Goal: Task Accomplishment & Management: Manage account settings

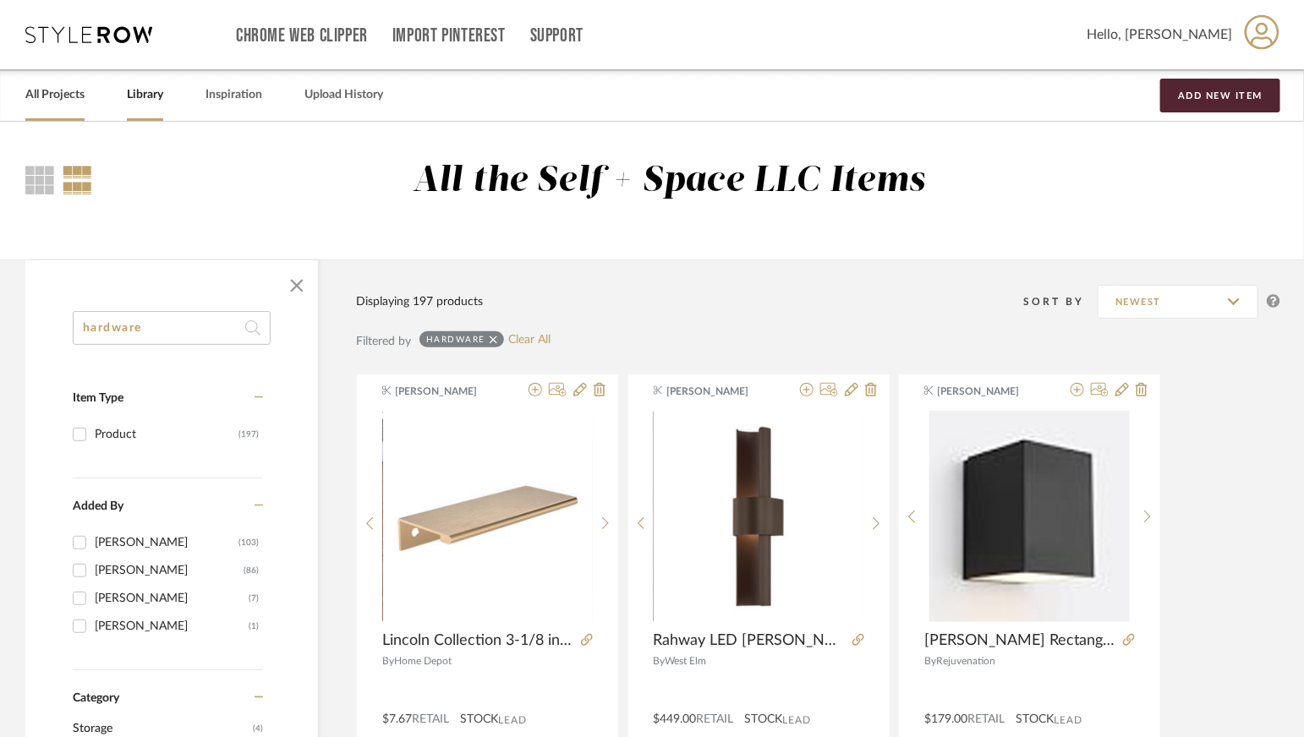
click at [67, 101] on link "All Projects" at bounding box center [54, 95] width 59 height 23
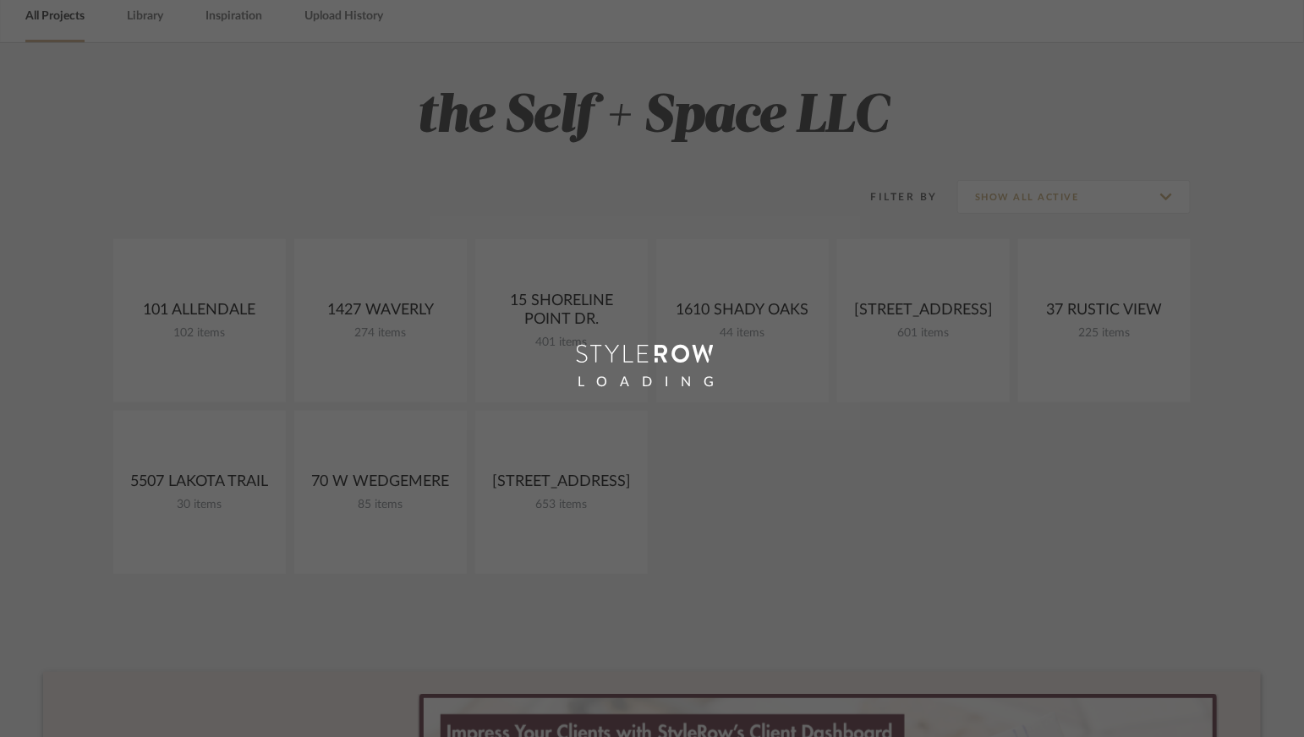
scroll to position [85, 0]
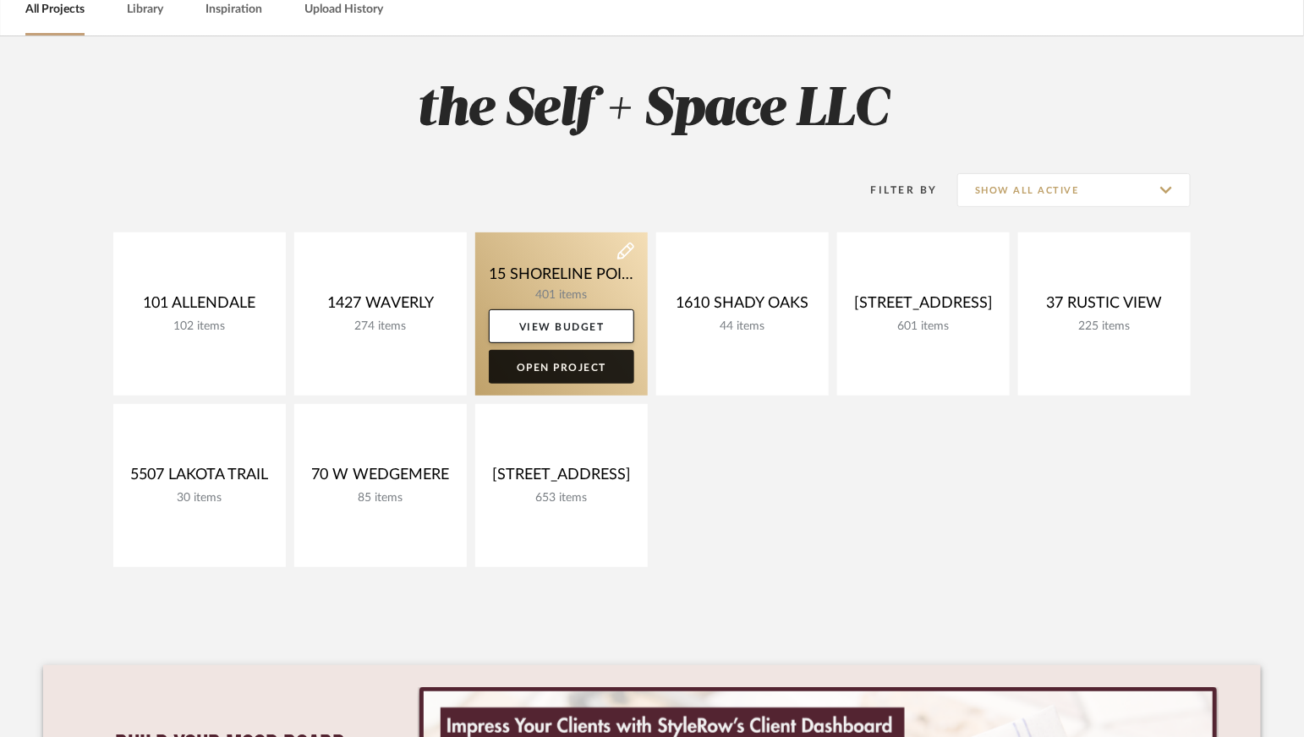
click at [584, 364] on link "Open Project" at bounding box center [561, 367] width 145 height 34
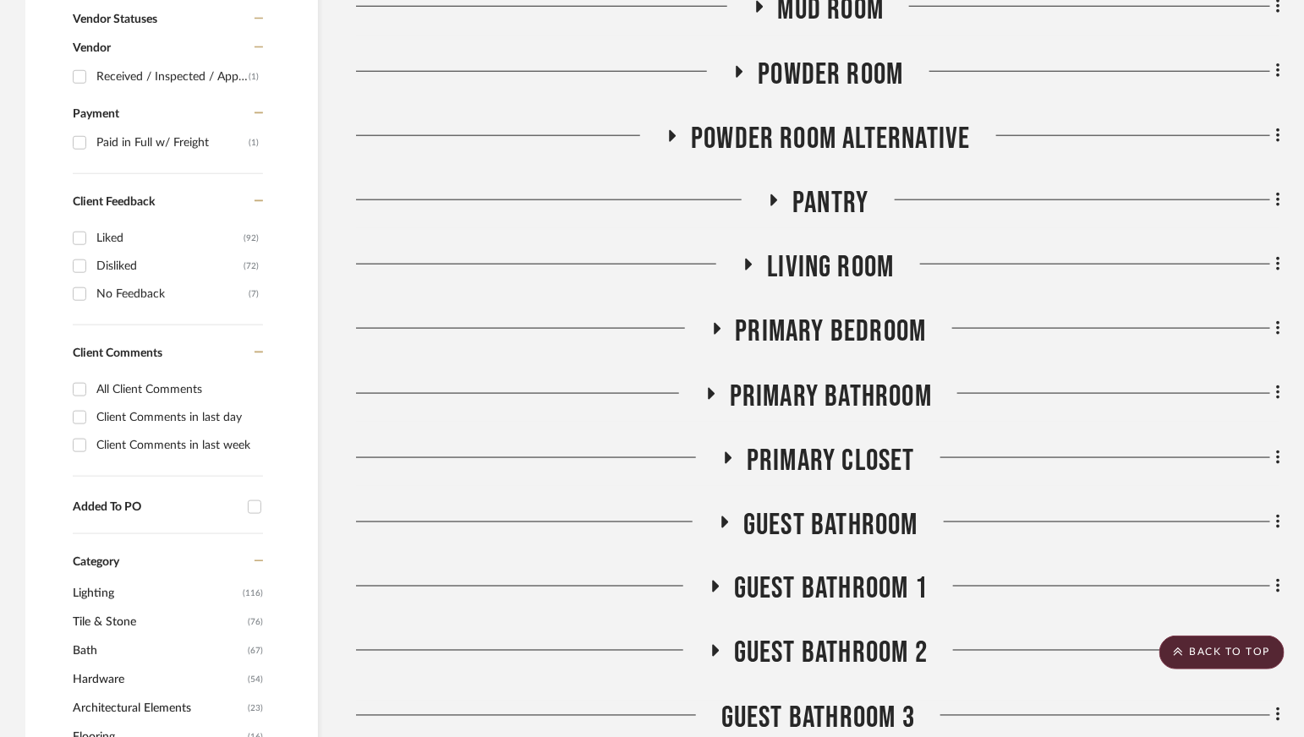
scroll to position [753, 0]
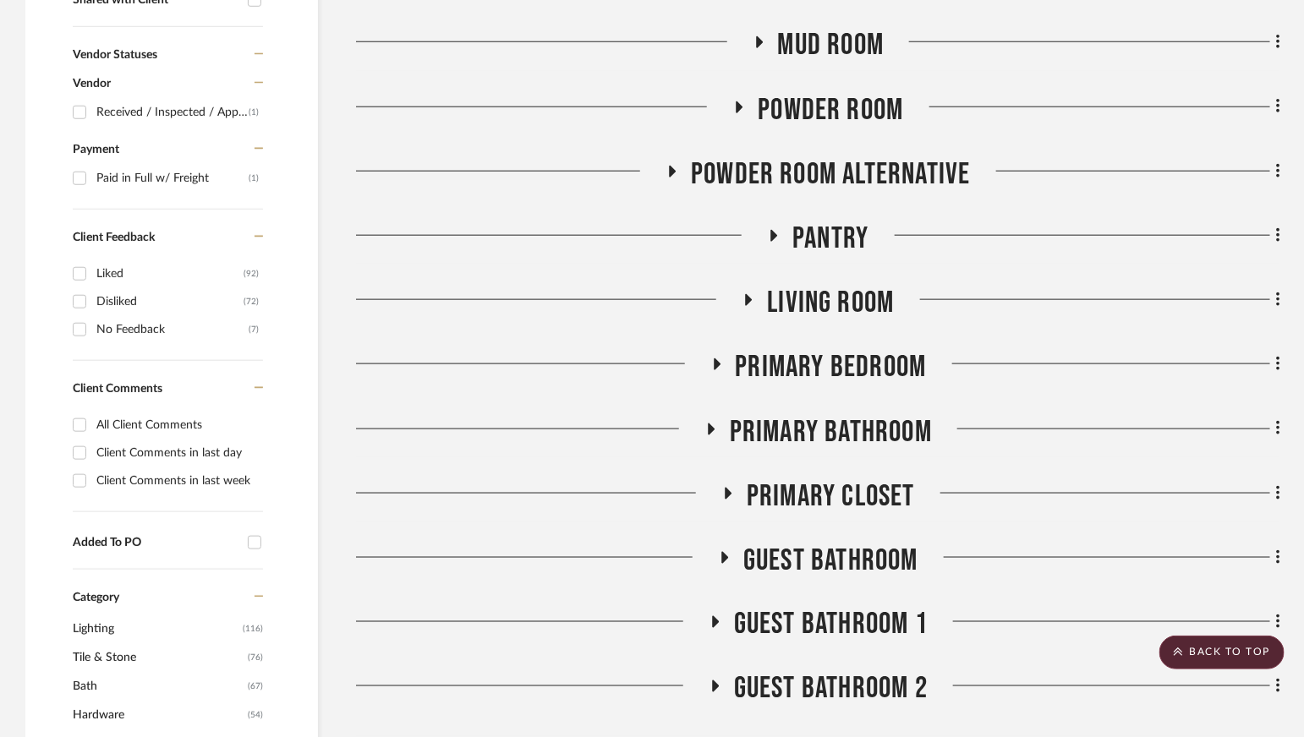
click at [807, 298] on span "Living Room" at bounding box center [830, 303] width 127 height 36
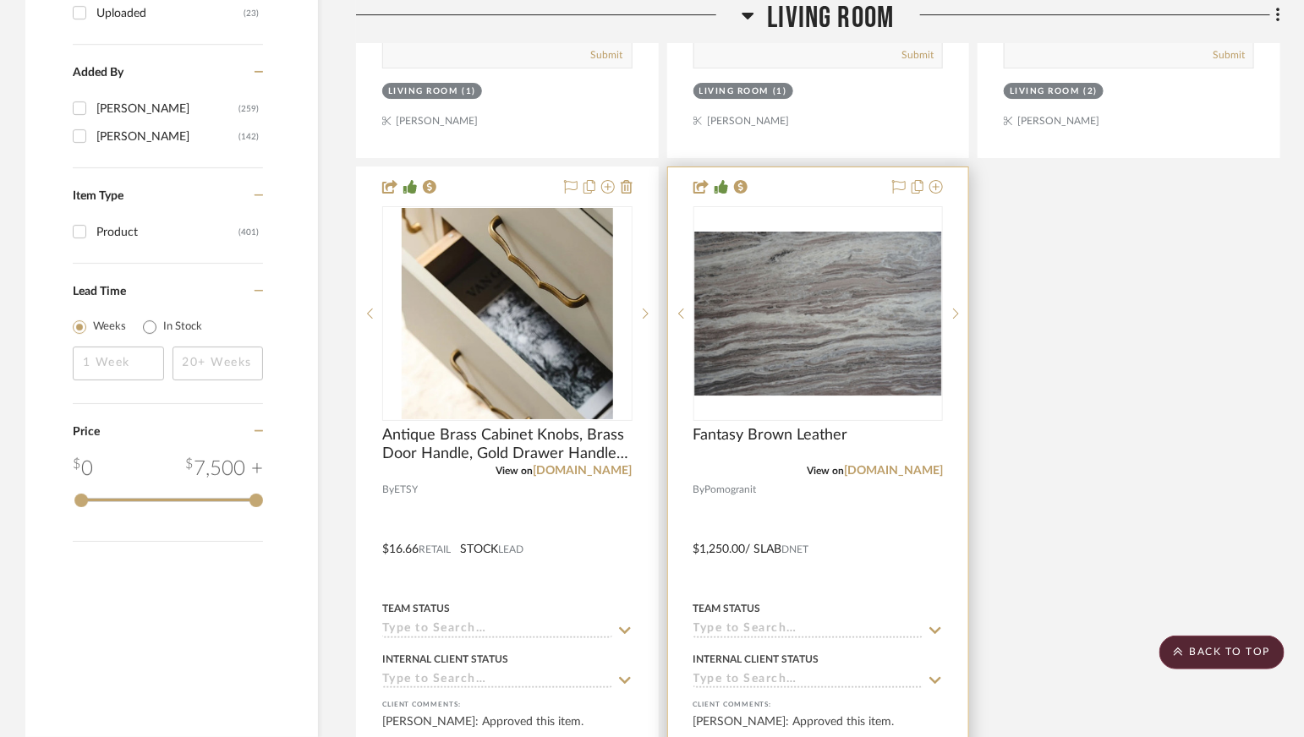
scroll to position [2415, 0]
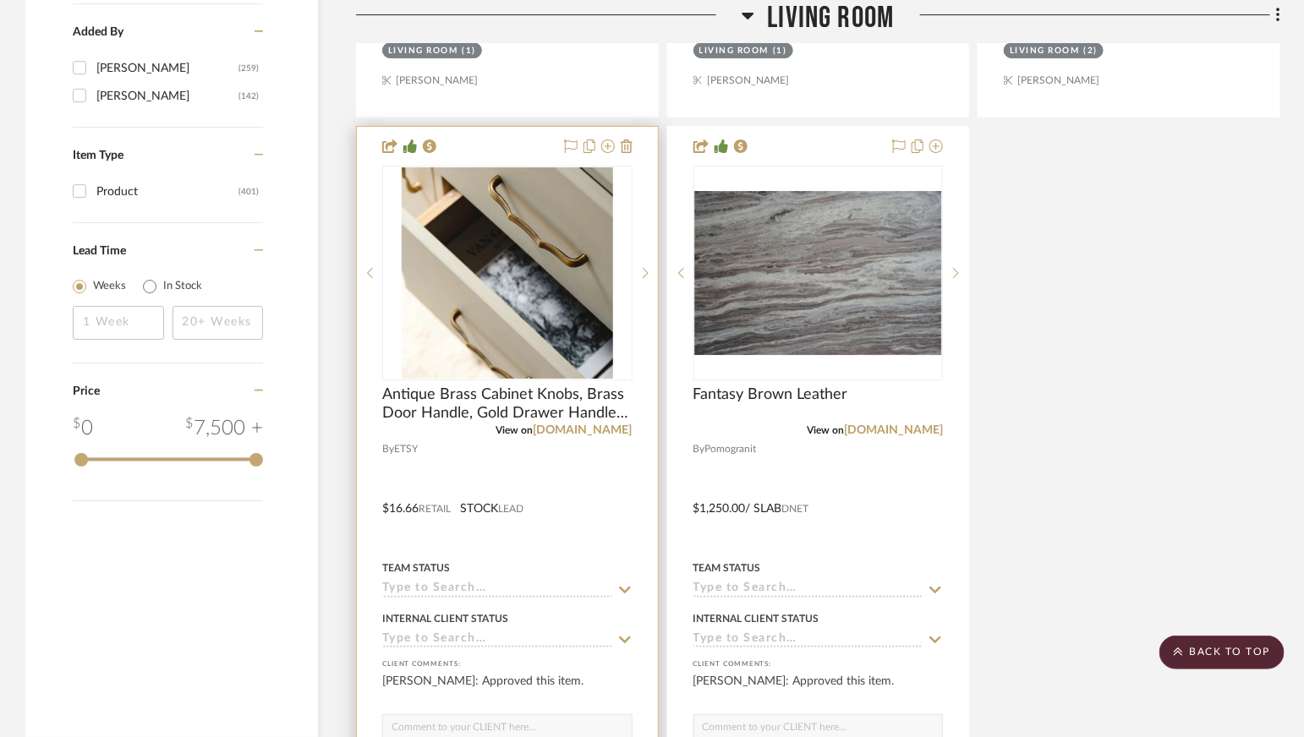
click at [601, 456] on div at bounding box center [507, 497] width 301 height 740
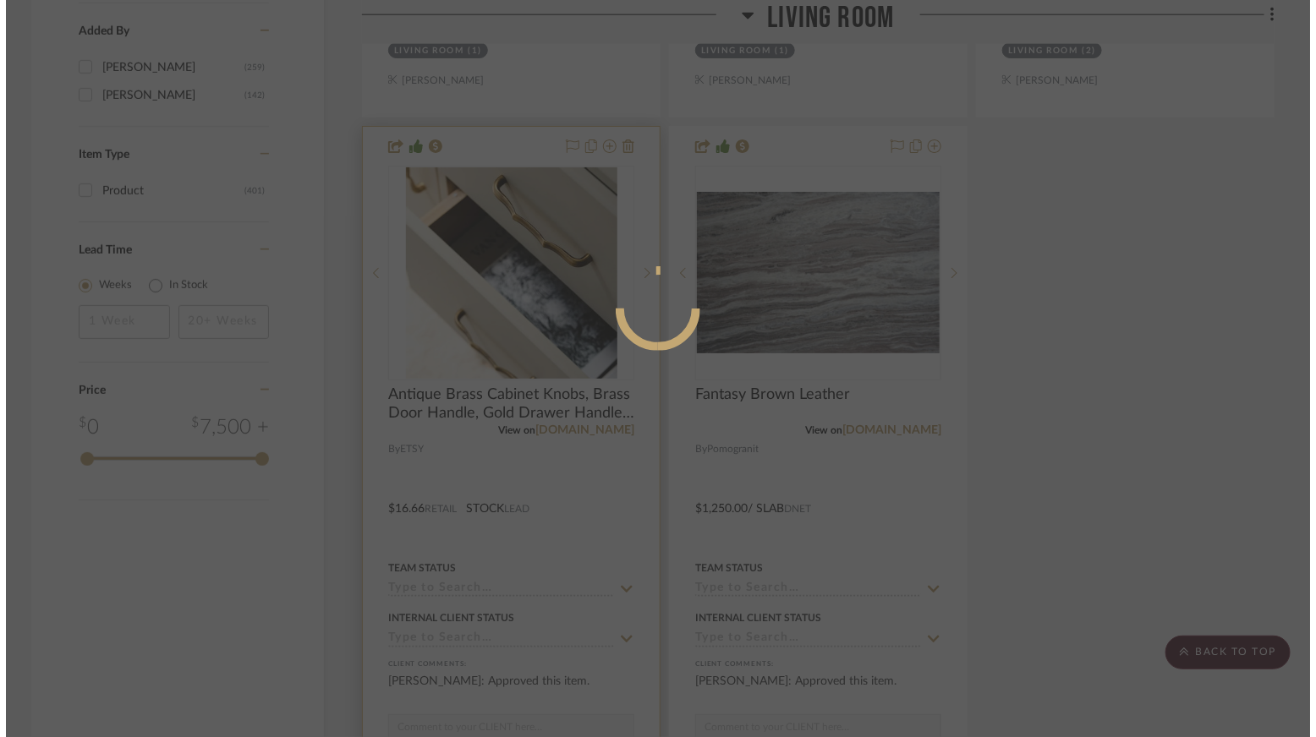
scroll to position [0, 0]
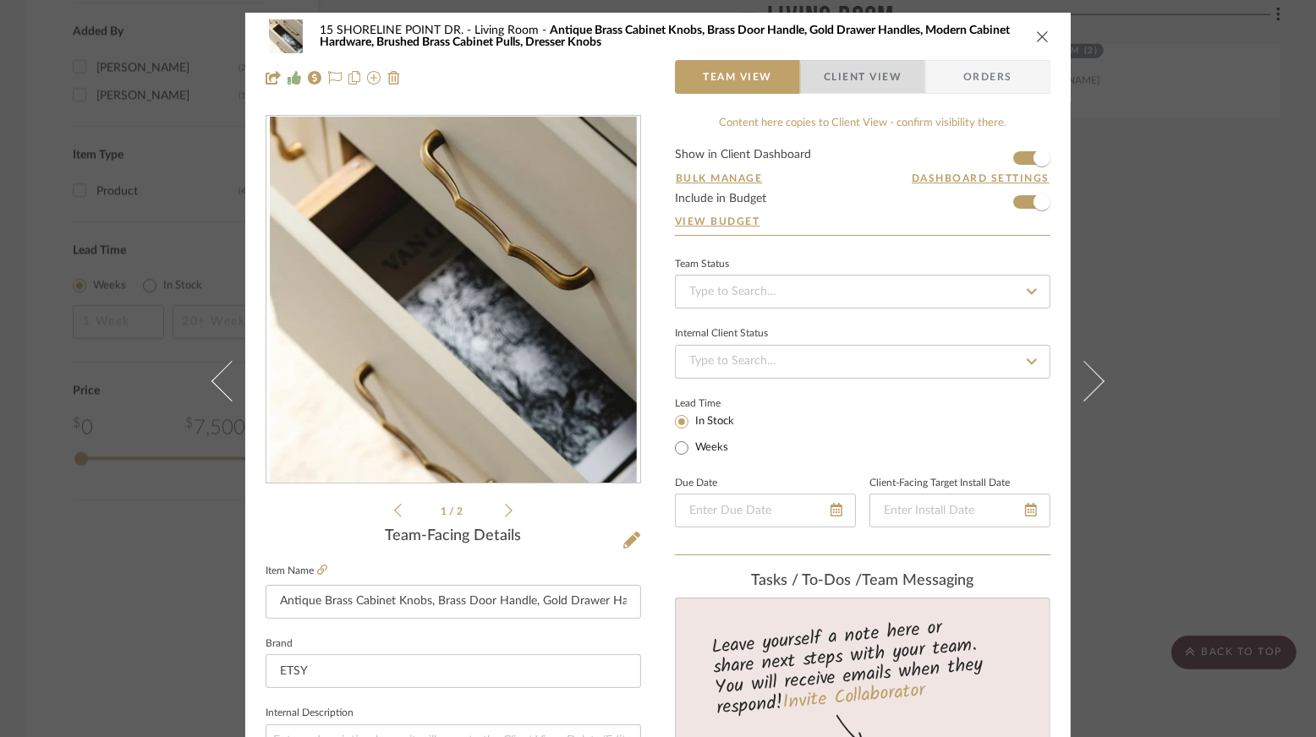
click at [861, 82] on span "Client View" at bounding box center [862, 77] width 78 height 34
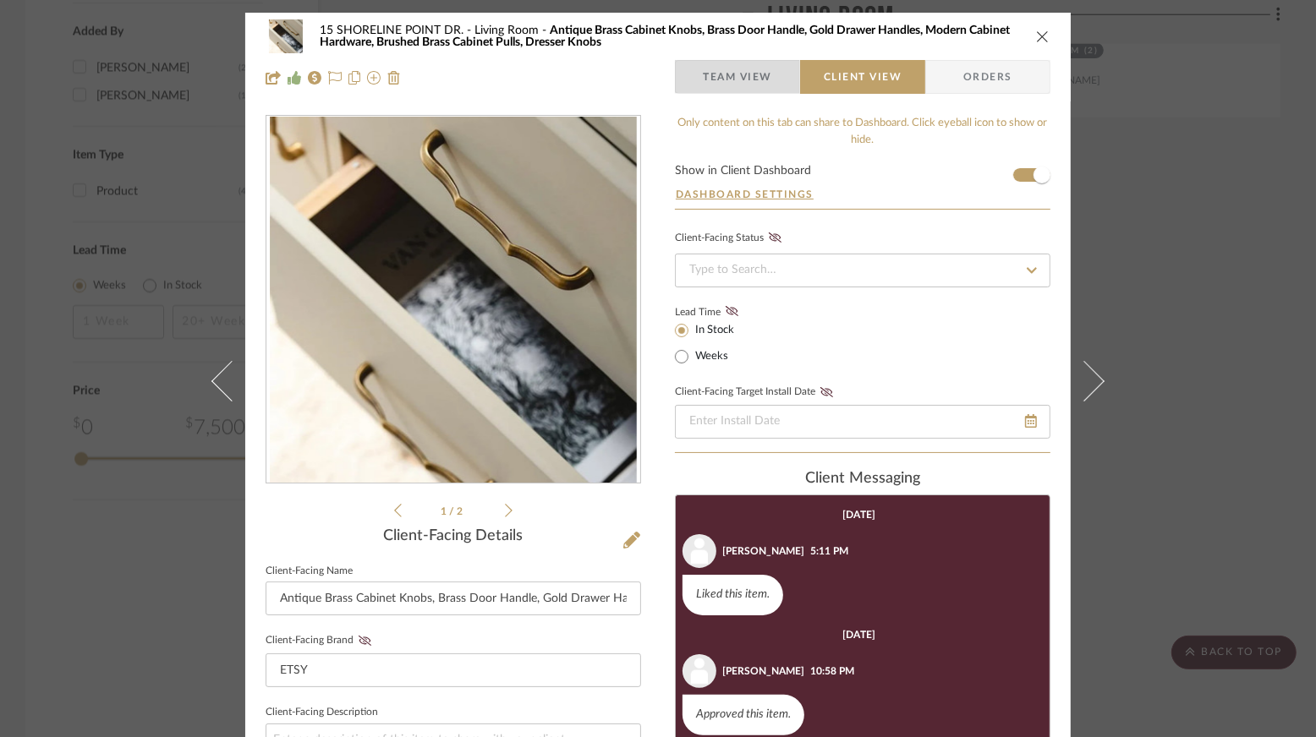
click at [765, 66] on span "Team View" at bounding box center [737, 77] width 69 height 34
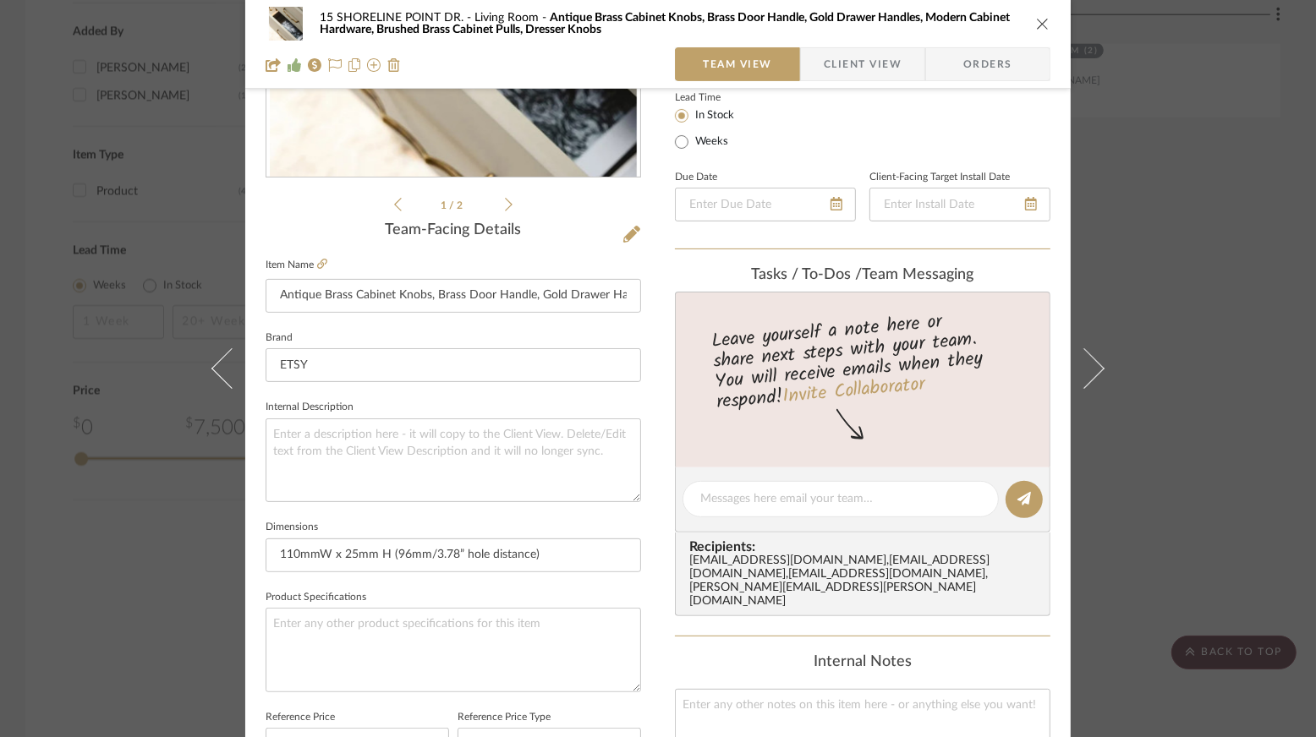
scroll to position [331, 0]
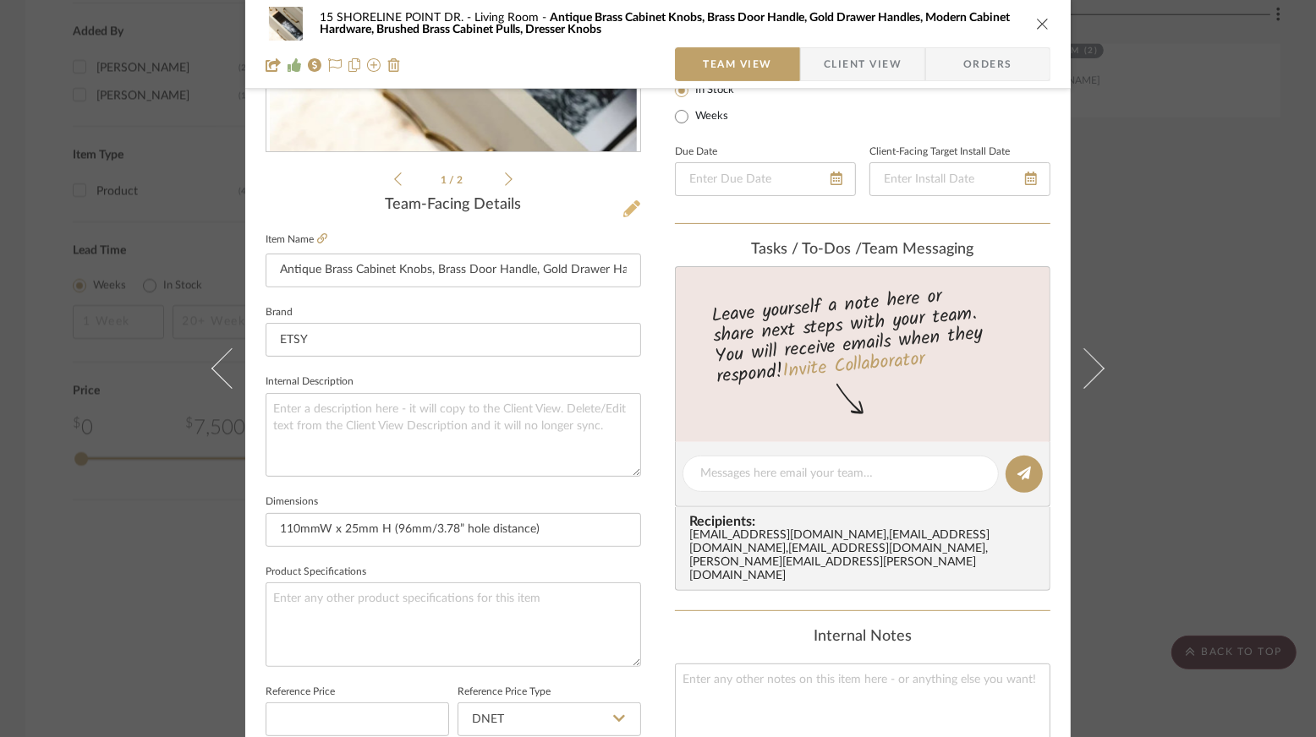
click at [623, 212] on icon at bounding box center [631, 208] width 17 height 17
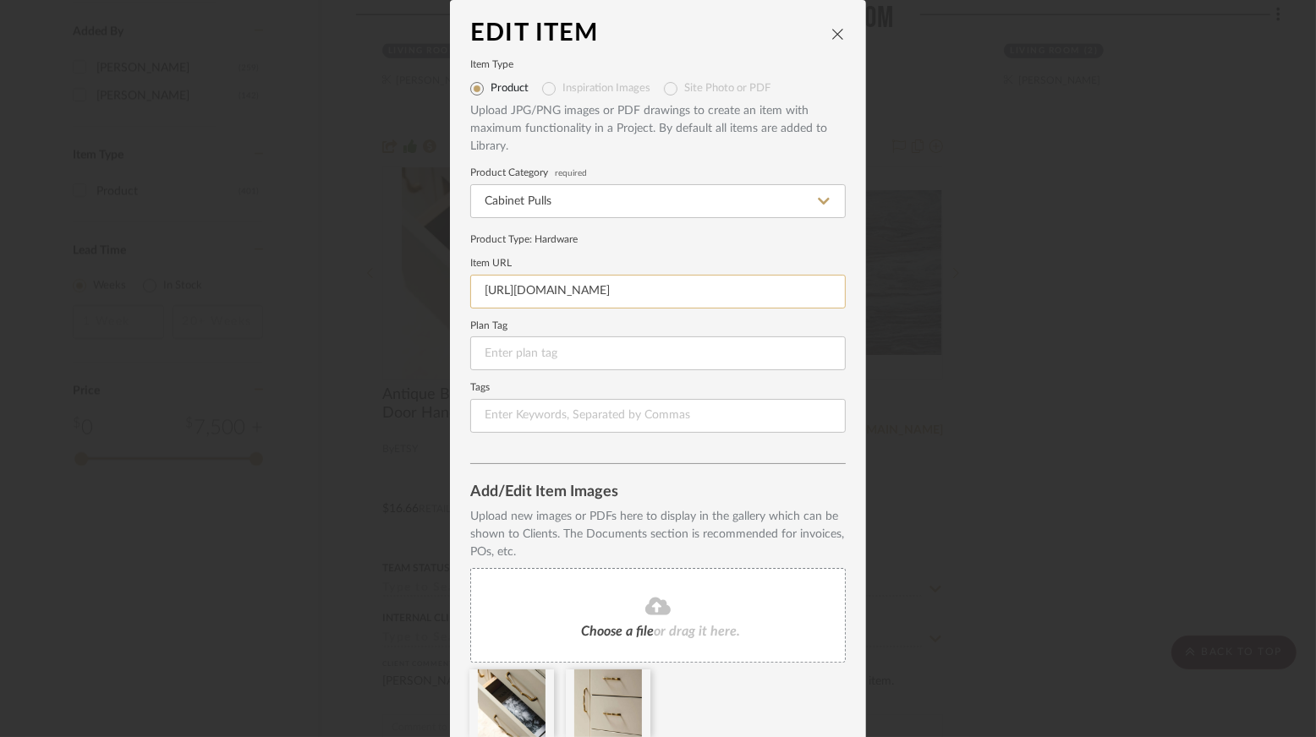
click at [537, 293] on input "[URL][DOMAIN_NAME]" at bounding box center [657, 292] width 375 height 34
paste input "808209134/wavy-aged-brass-cabinet-handles-bamboo?ls=s&ga_order=most_relevant&ga…"
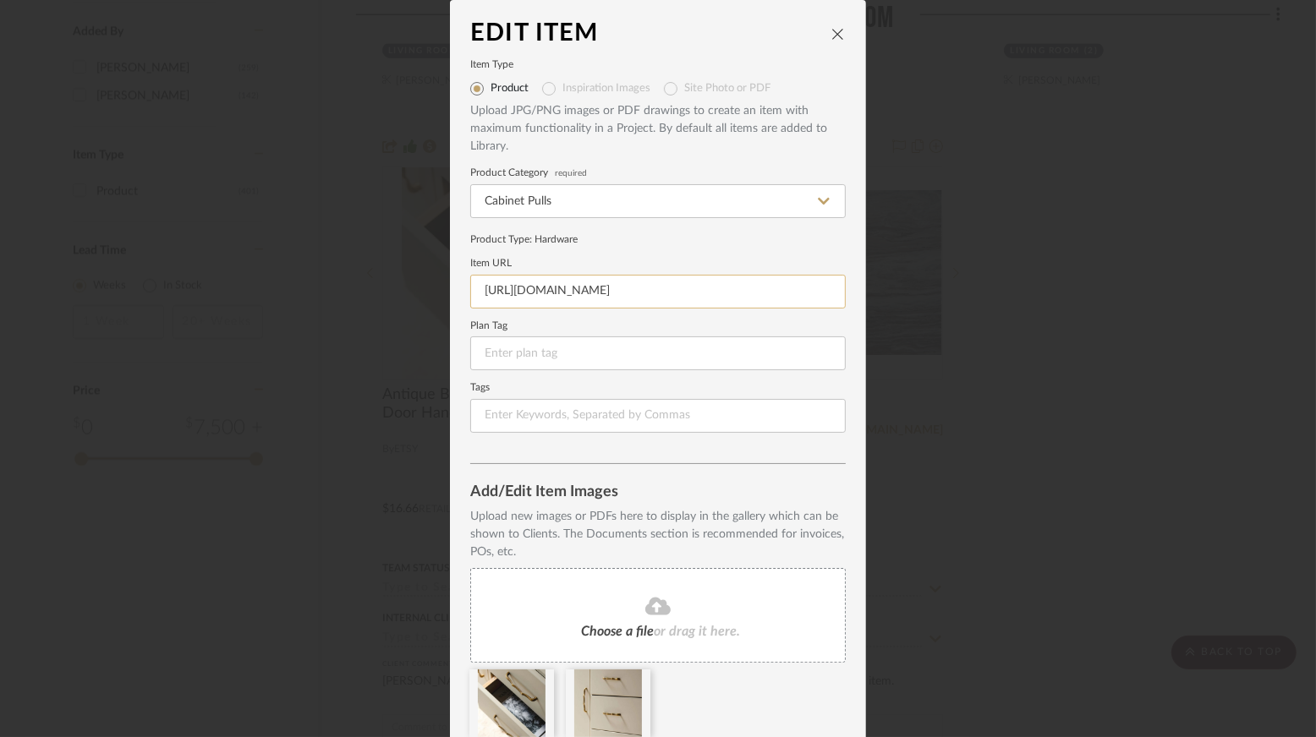
scroll to position [0, 2194]
type input "[URL][DOMAIN_NAME]"
click at [626, 362] on input at bounding box center [657, 353] width 375 height 34
click at [831, 36] on icon "close" at bounding box center [838, 34] width 14 height 14
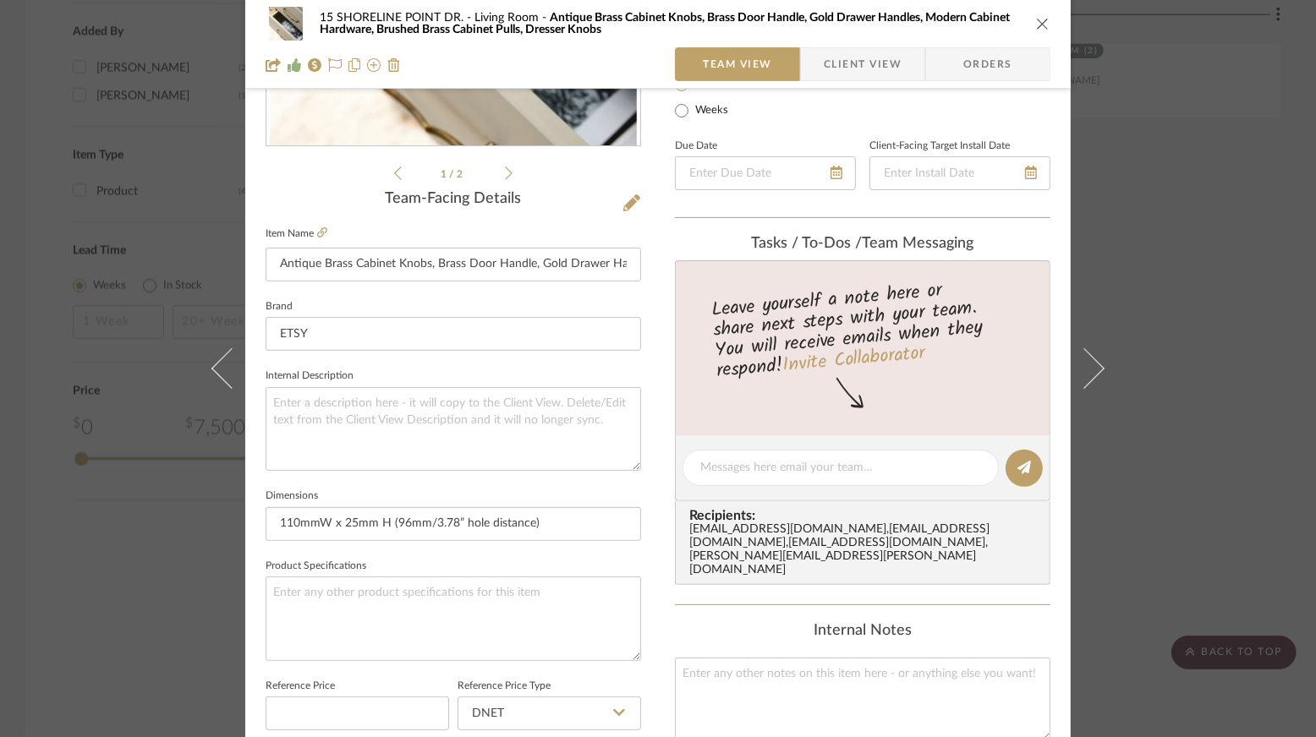
scroll to position [160, 0]
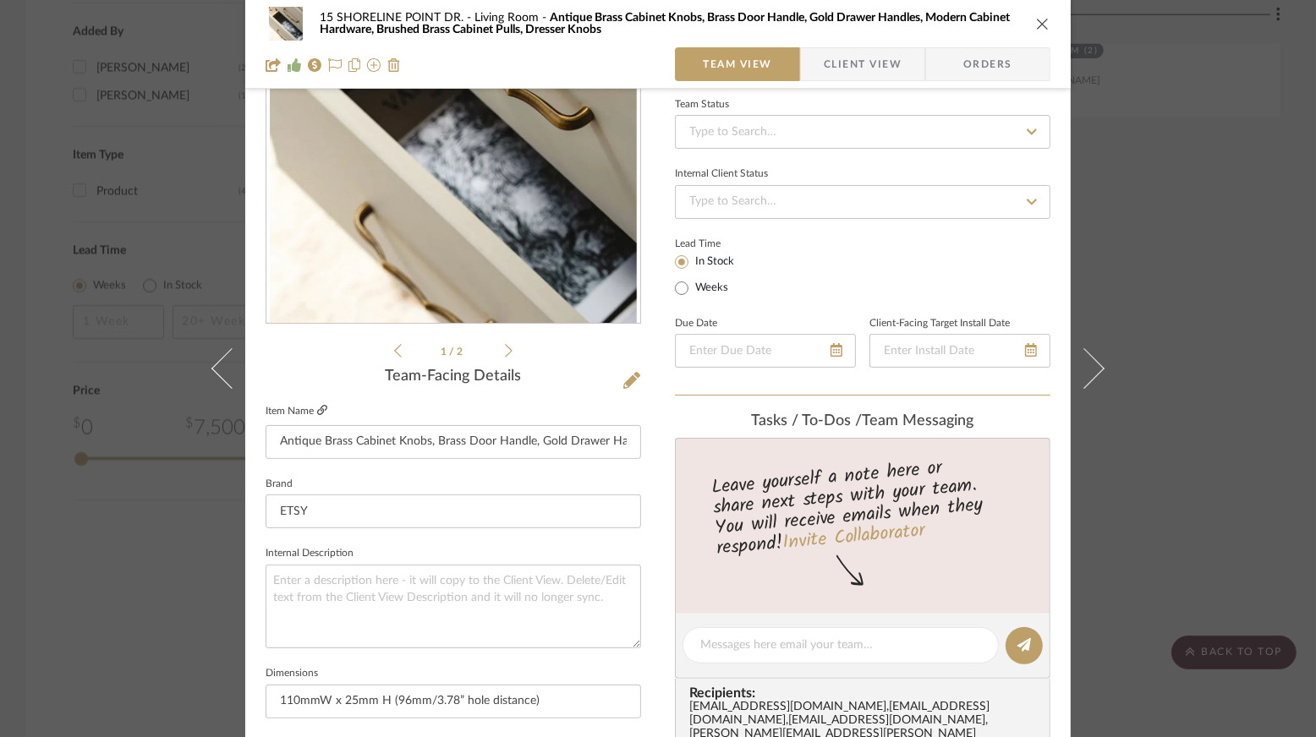
click at [319, 413] on icon at bounding box center [322, 410] width 10 height 10
click at [317, 408] on icon at bounding box center [322, 410] width 10 height 10
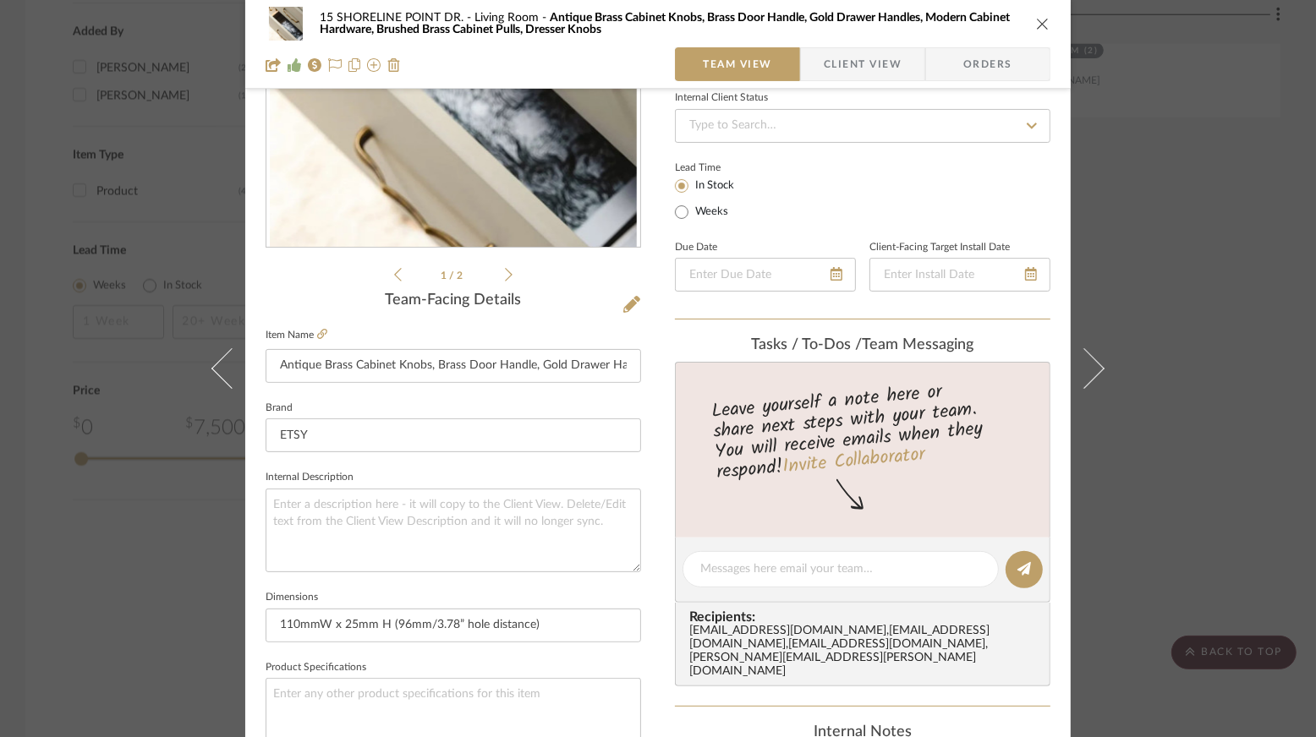
scroll to position [254, 0]
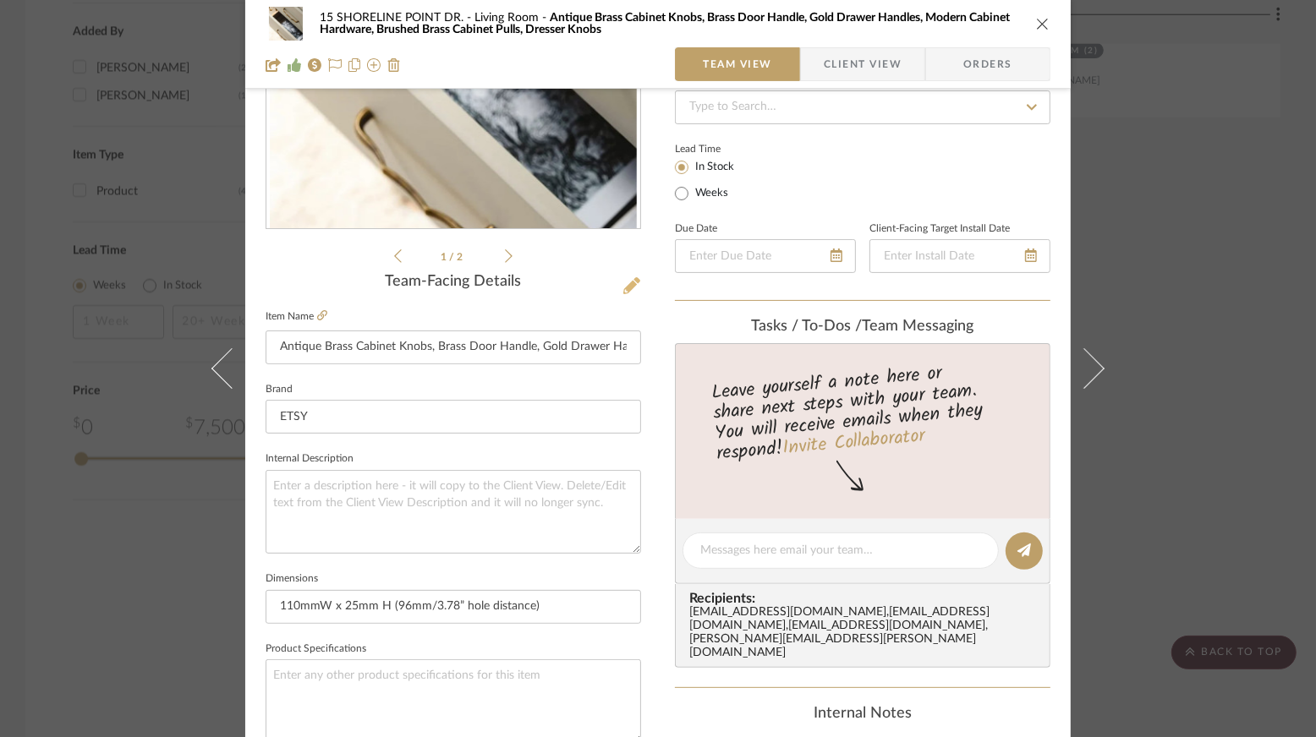
click at [626, 289] on icon at bounding box center [631, 285] width 17 height 17
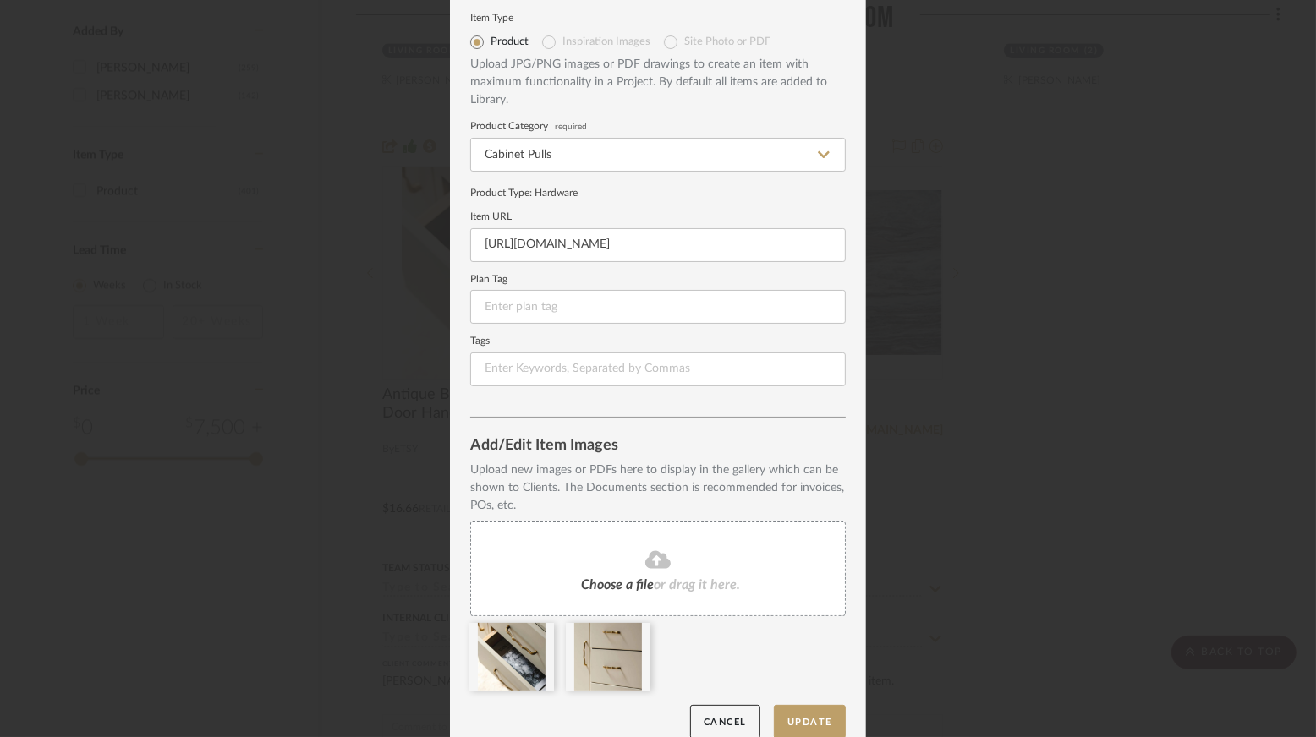
scroll to position [53, 0]
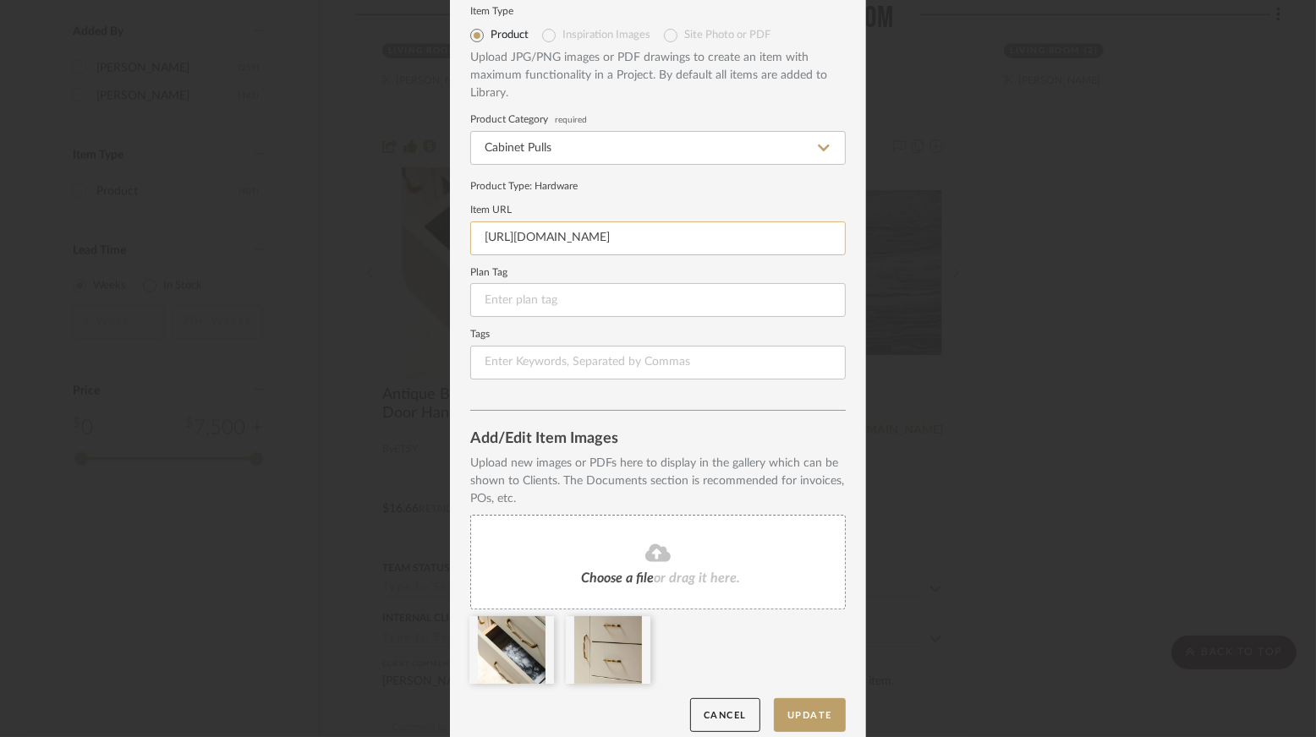
click at [684, 225] on input "[URL][DOMAIN_NAME]" at bounding box center [657, 239] width 375 height 34
paste input "808209134/wavy-aged-brass-cabinet-handles-bamboo?ls=s&ga_order=most_relevant&ga…"
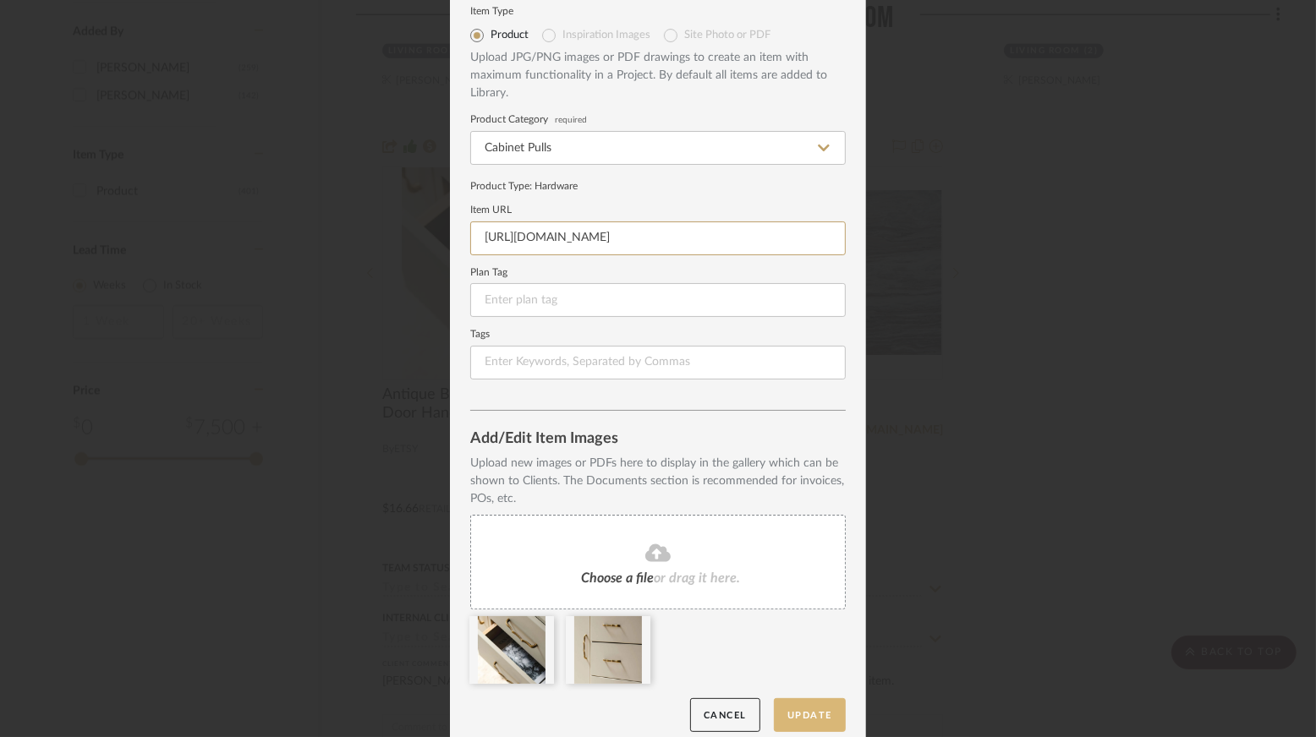
type input "[URL][DOMAIN_NAME]"
click at [807, 713] on button "Update" at bounding box center [810, 715] width 72 height 35
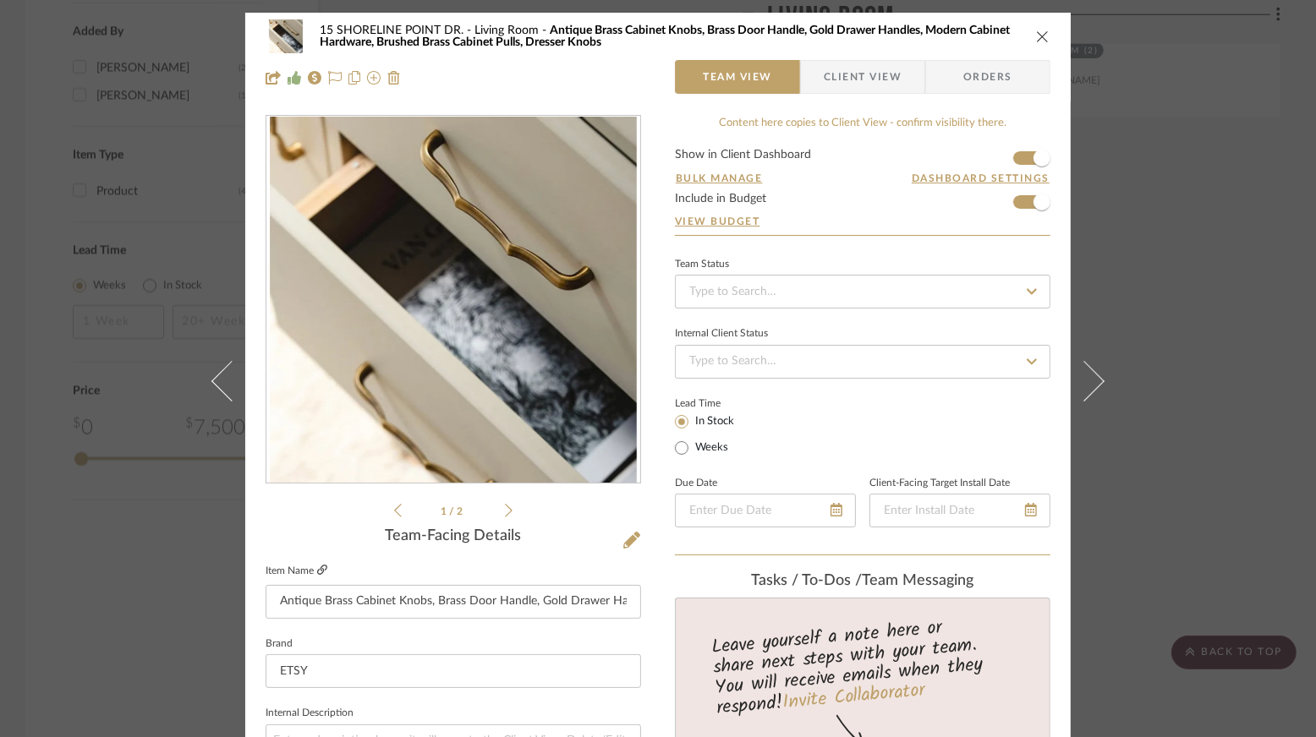
click at [317, 567] on icon at bounding box center [322, 570] width 10 height 10
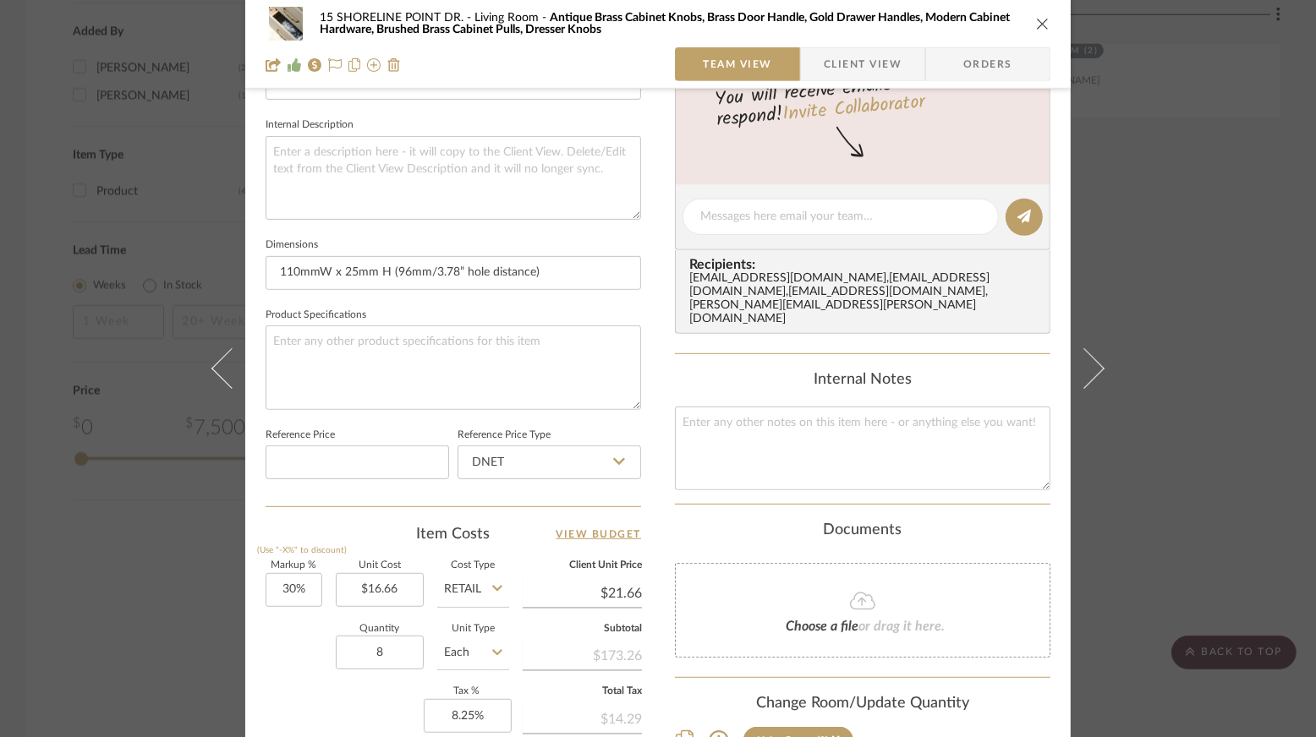
scroll to position [540, 0]
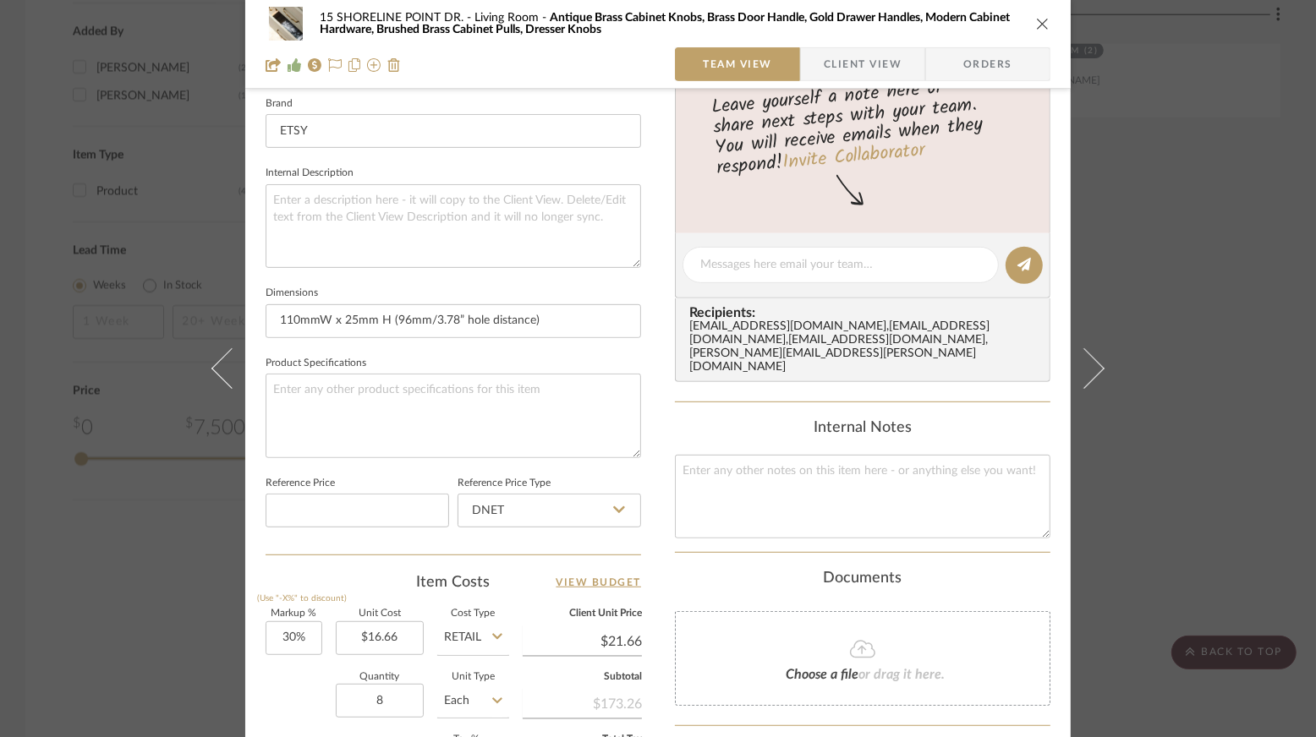
click at [903, 27] on icon "close" at bounding box center [1043, 24] width 14 height 14
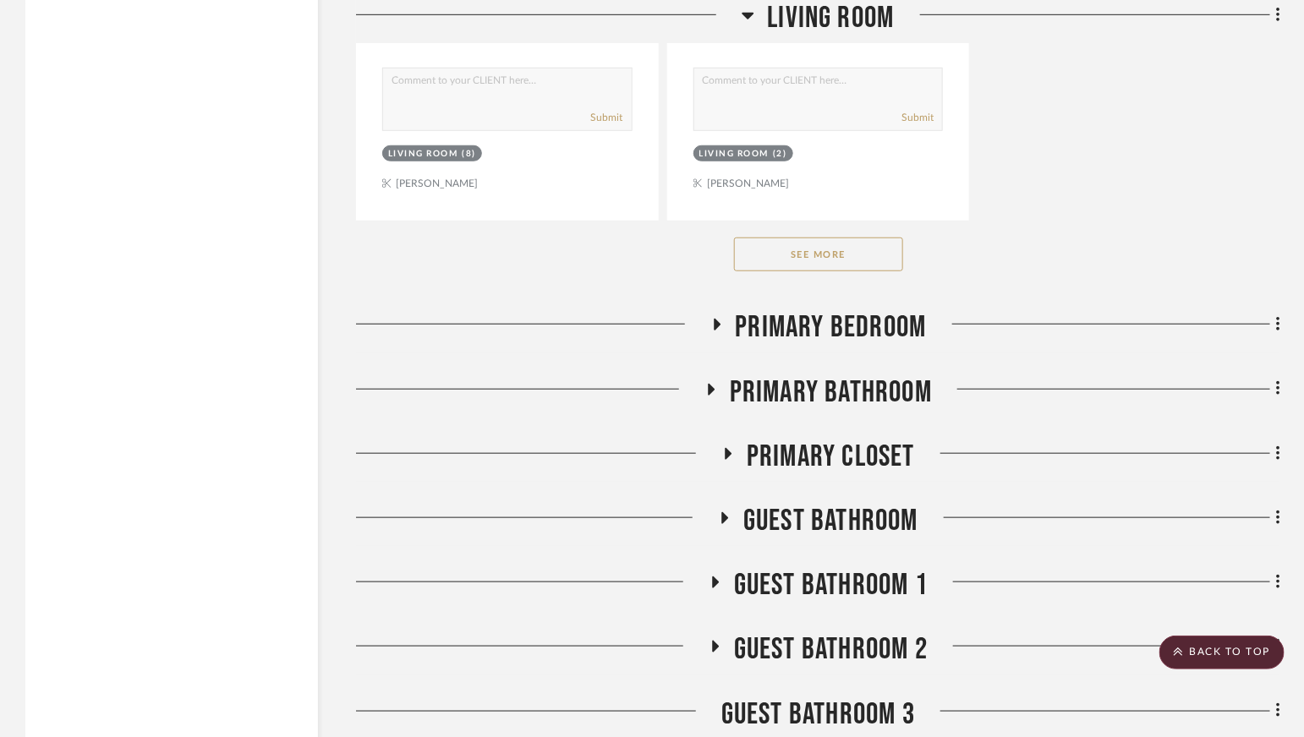
scroll to position [3064, 0]
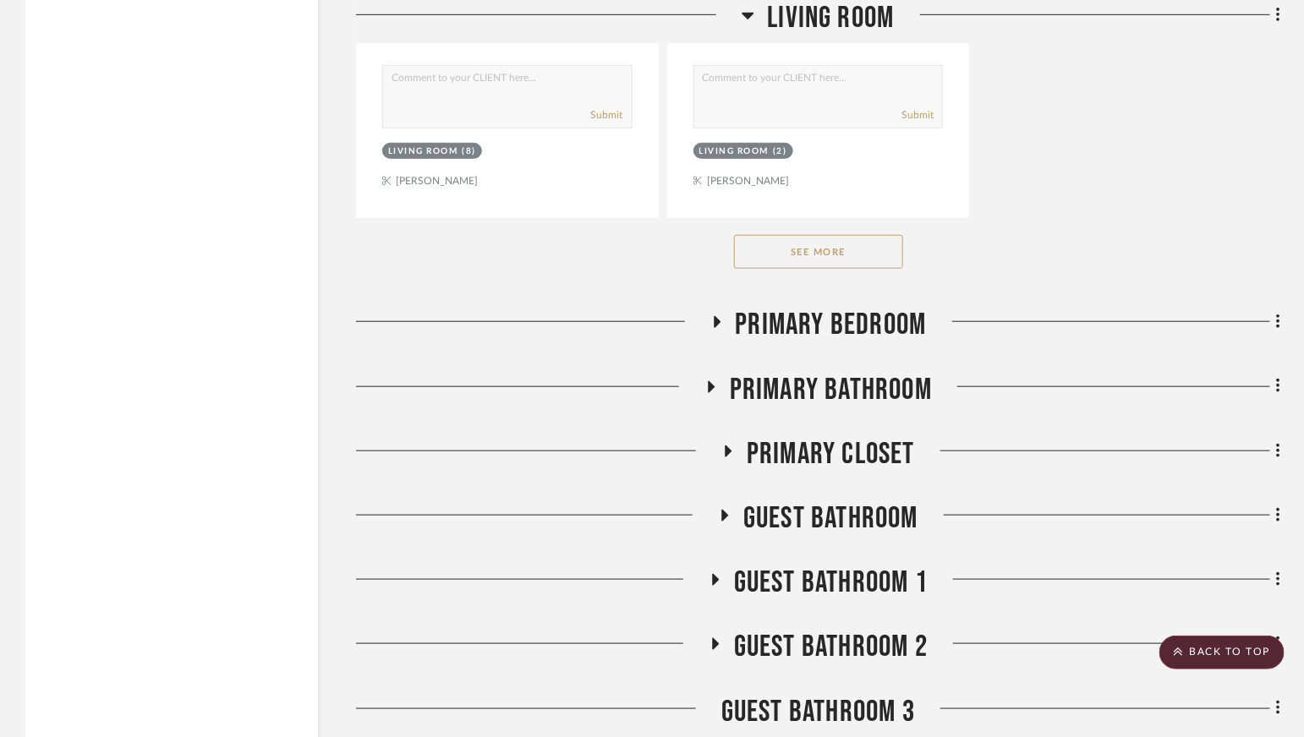
click at [777, 363] on div "Exterior Foyer / Entry Dining Room Kitchen Breakfast Nook Mud Room Powder Room …" at bounding box center [818, 604] width 924 height 6543
click at [778, 376] on span "Primary Bathroom" at bounding box center [831, 390] width 202 height 36
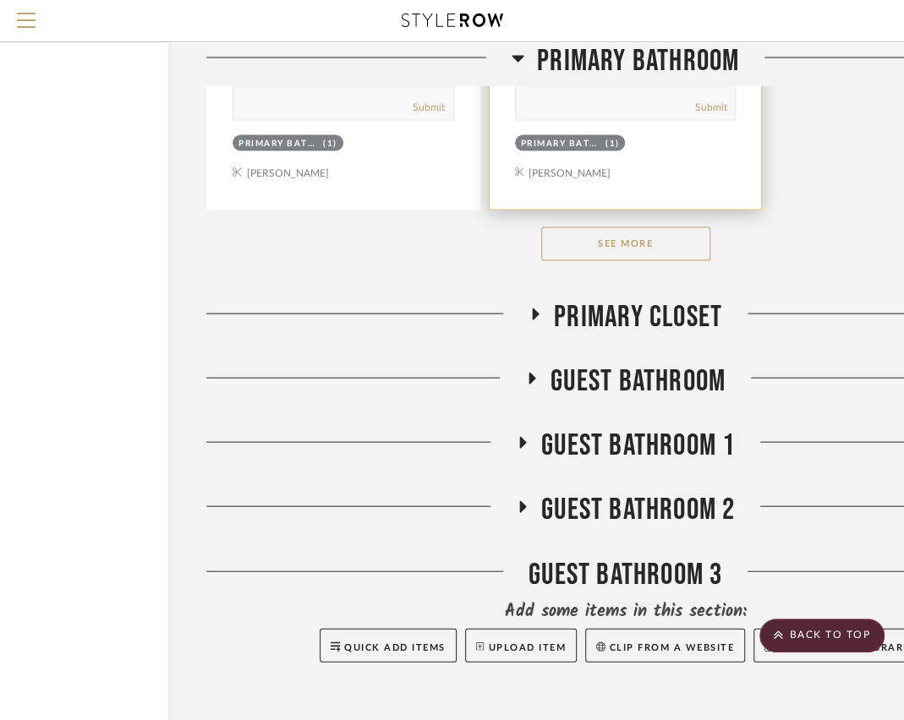
scroll to position [5451, 314]
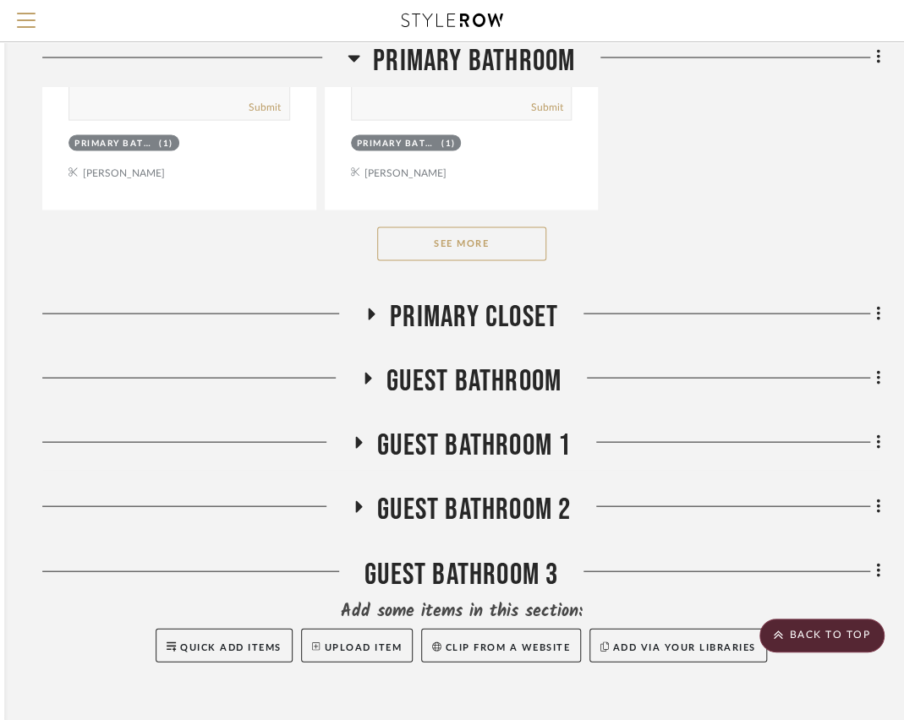
click at [509, 62] on span "Primary Bathroom" at bounding box center [474, 60] width 202 height 36
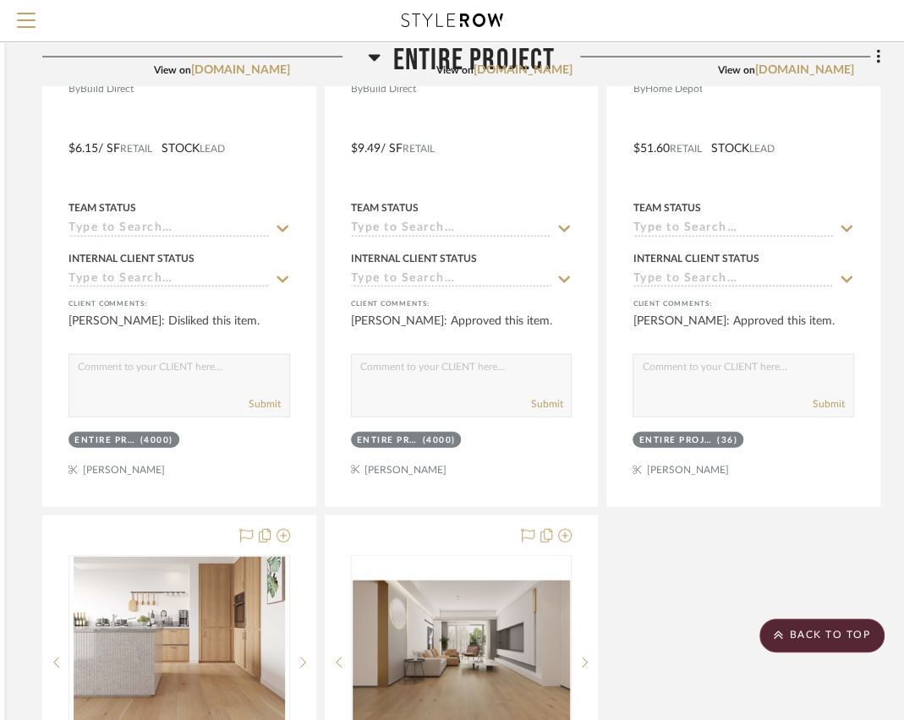
click at [509, 62] on span "Entire Project" at bounding box center [474, 60] width 162 height 36
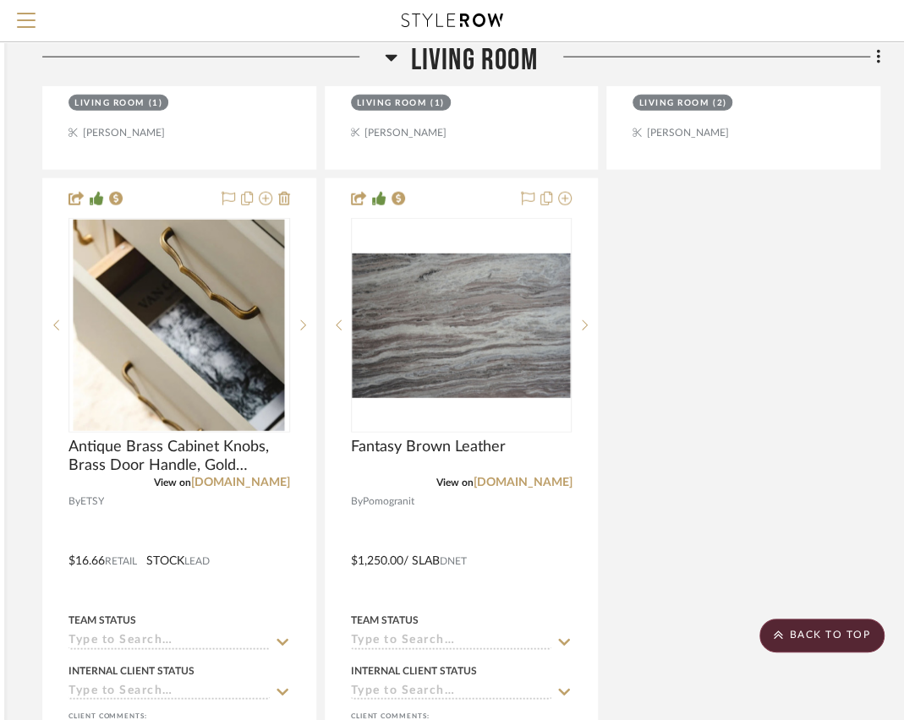
click at [481, 62] on span "Living Room" at bounding box center [473, 60] width 127 height 36
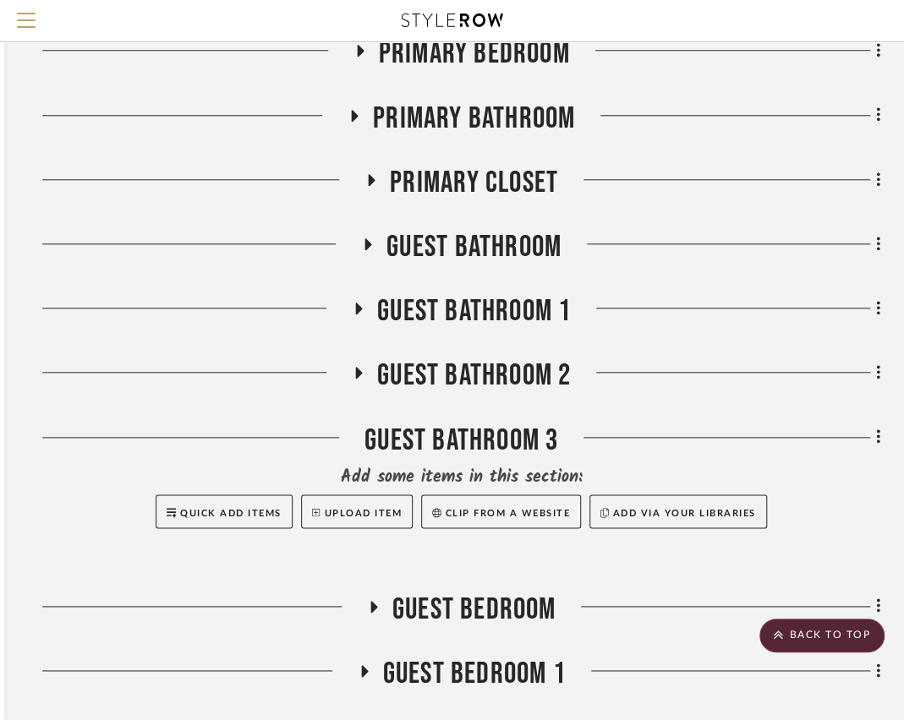
scroll to position [774, 314]
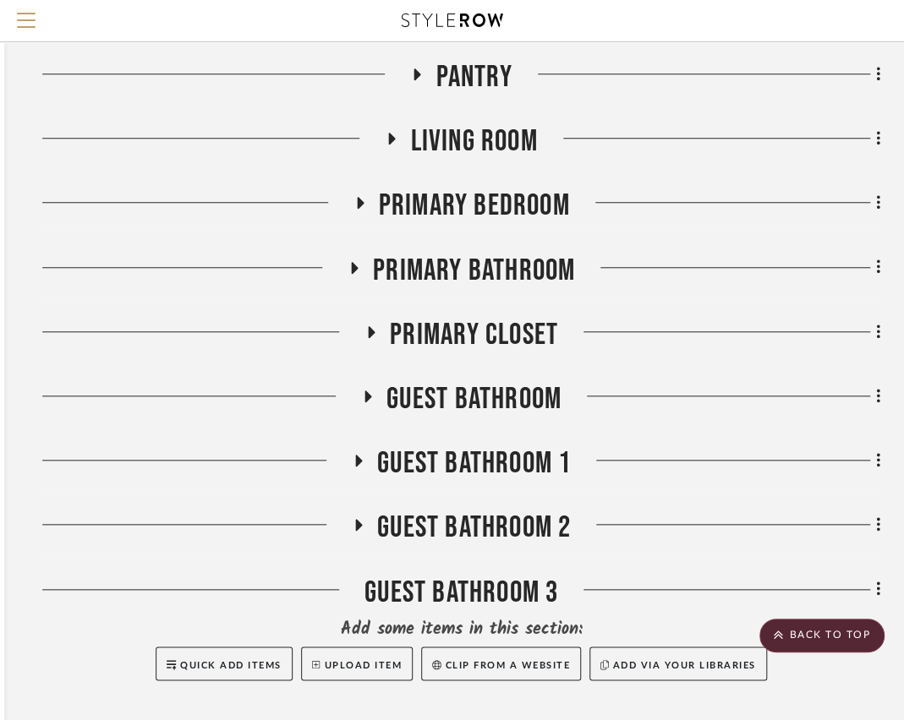
click at [465, 353] on span "Primary Closet" at bounding box center [474, 335] width 168 height 36
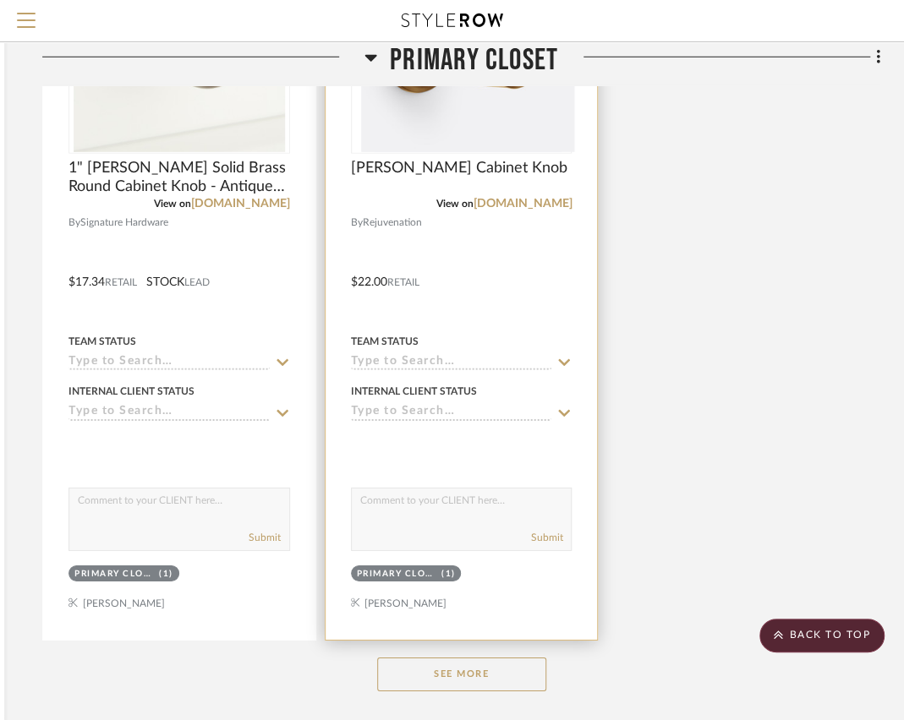
scroll to position [2784, 314]
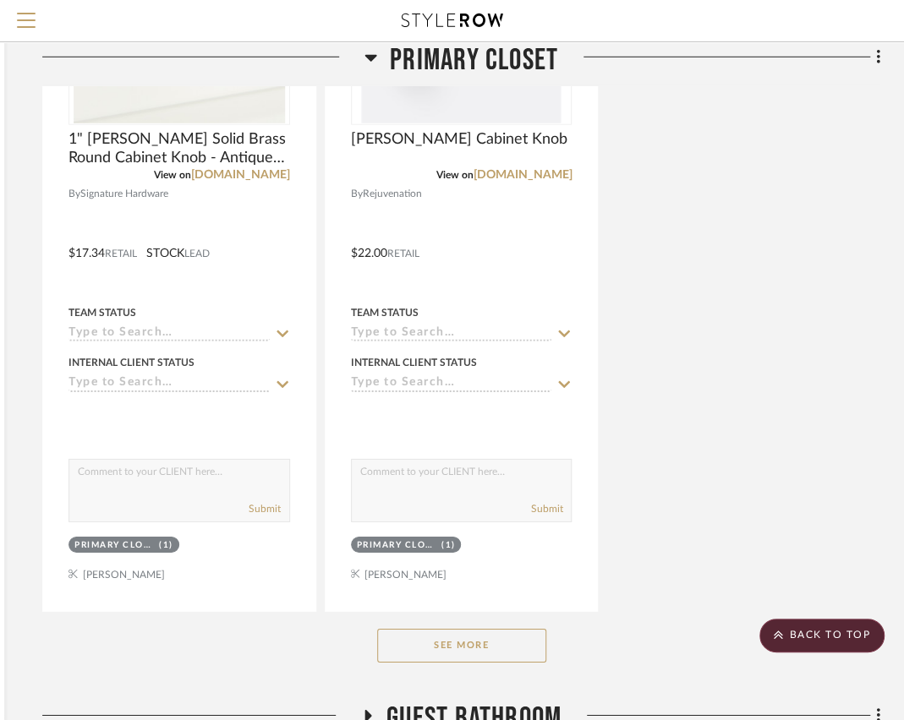
click at [472, 663] on button "See More" at bounding box center [461, 646] width 169 height 34
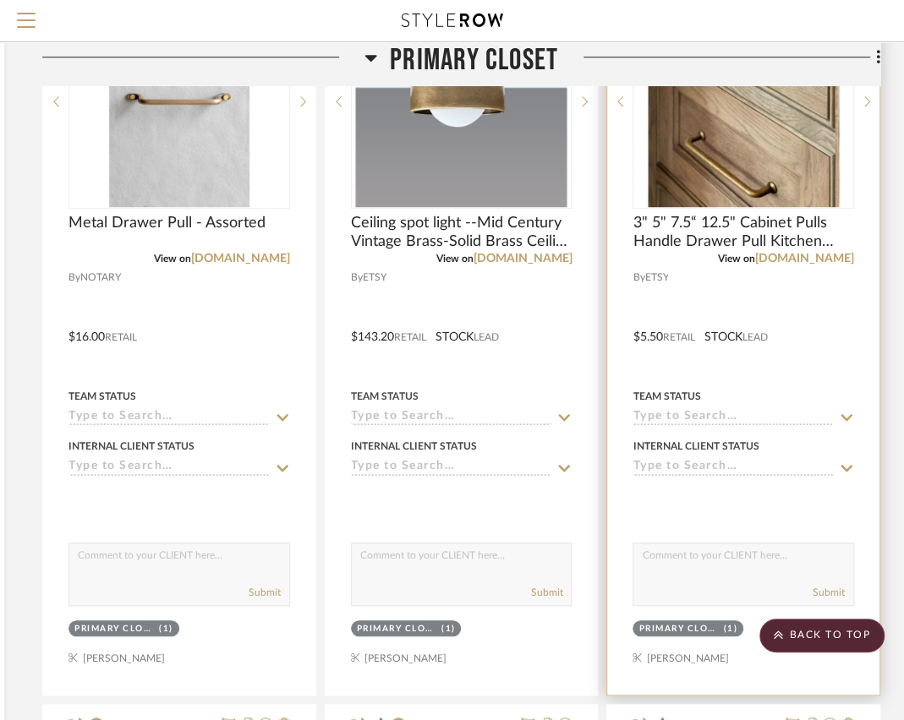
scroll to position [4219, 314]
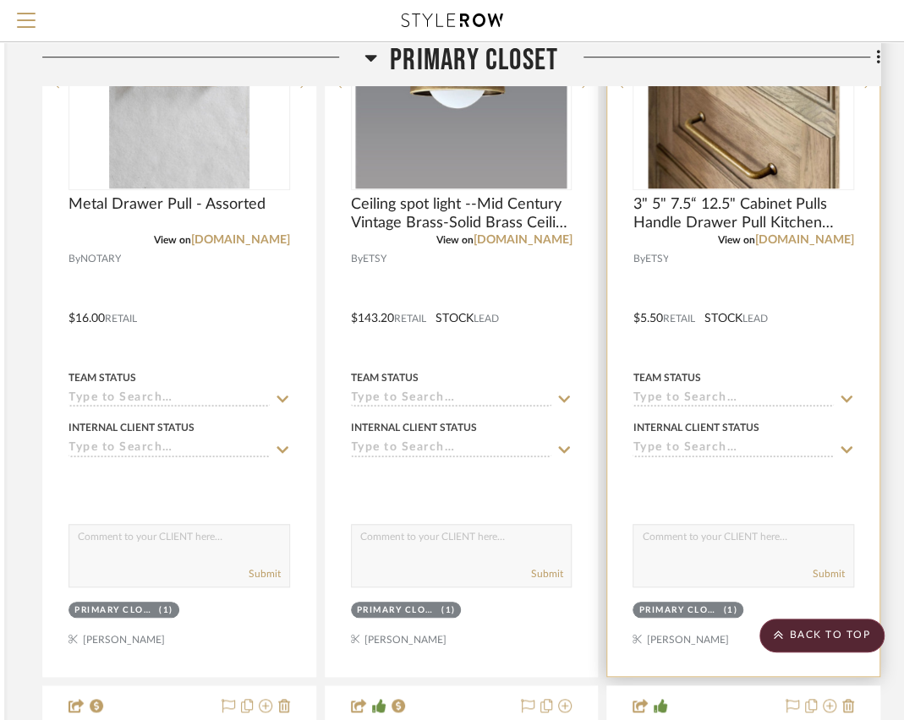
click at [756, 315] on div at bounding box center [743, 307] width 272 height 740
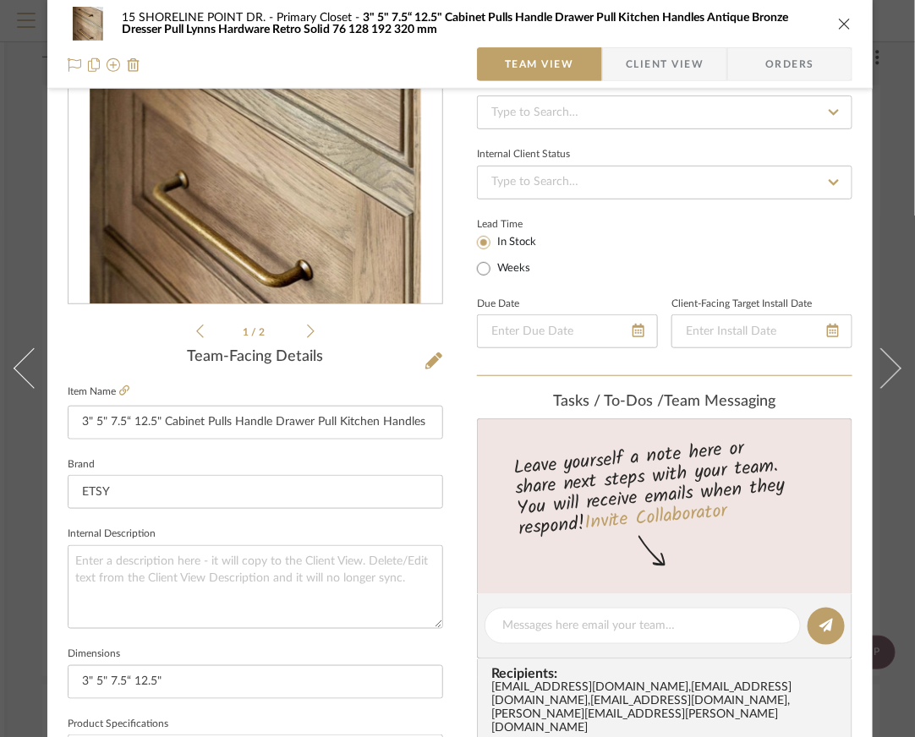
scroll to position [211, 0]
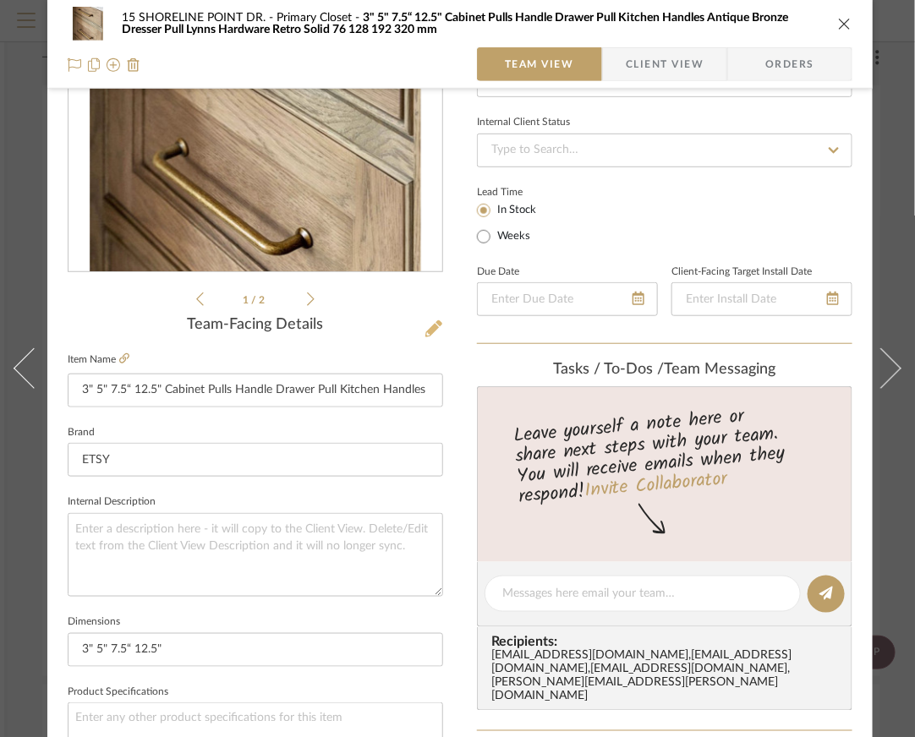
click at [435, 331] on icon at bounding box center [433, 328] width 17 height 17
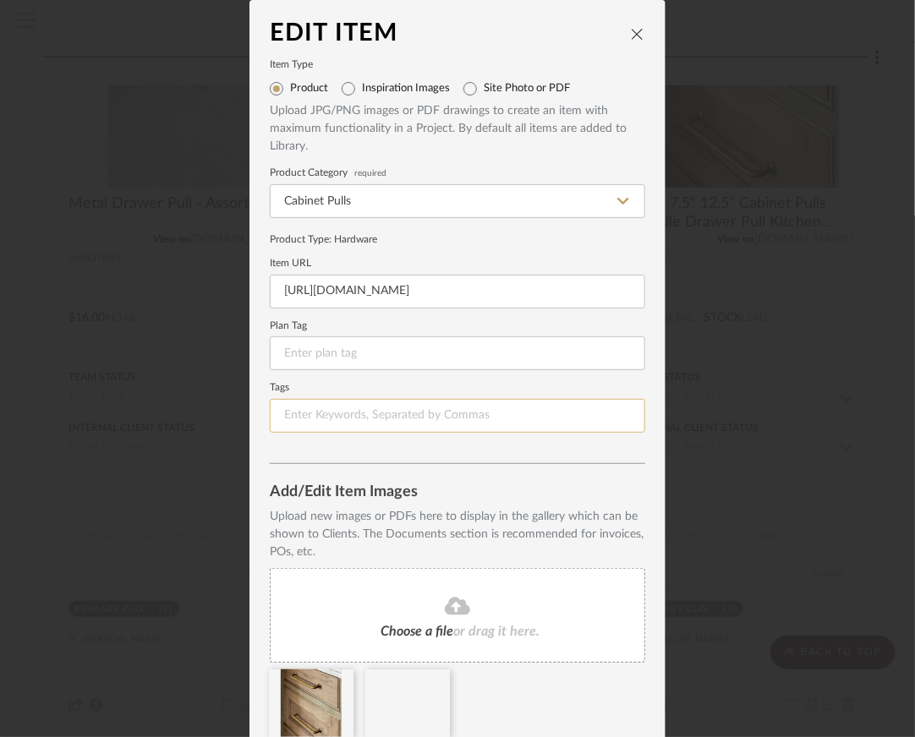
scroll to position [45, 0]
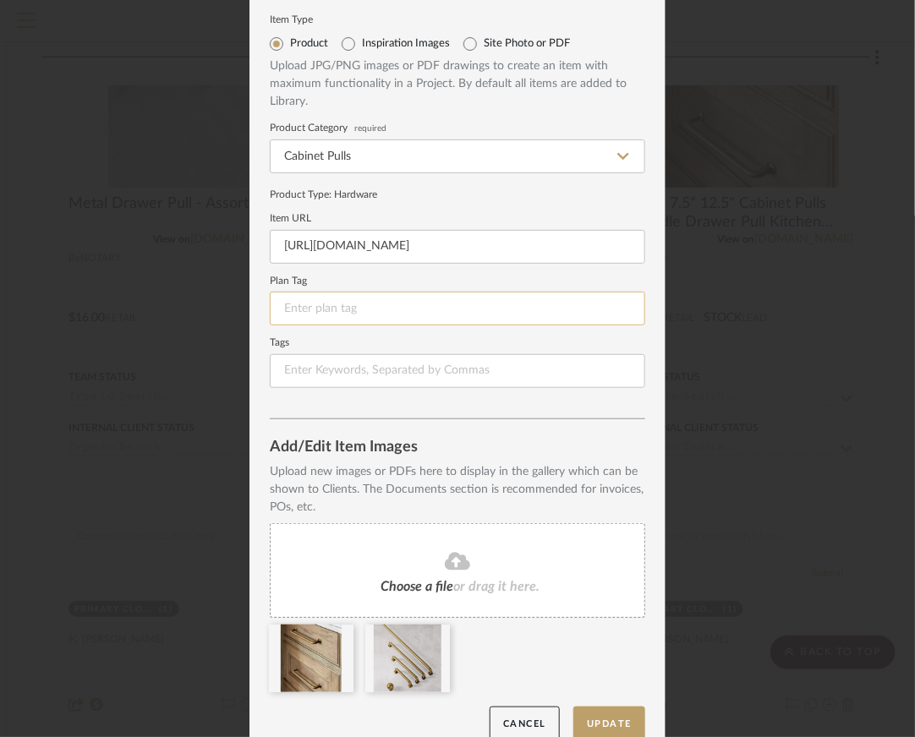
click at [312, 309] on input at bounding box center [457, 309] width 375 height 34
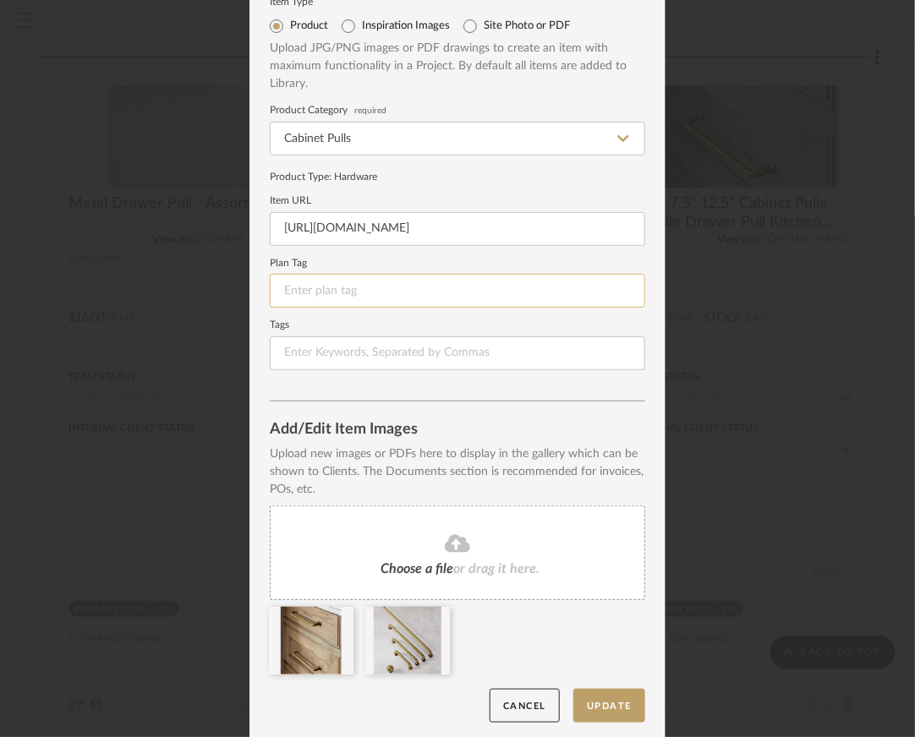
scroll to position [67, 0]
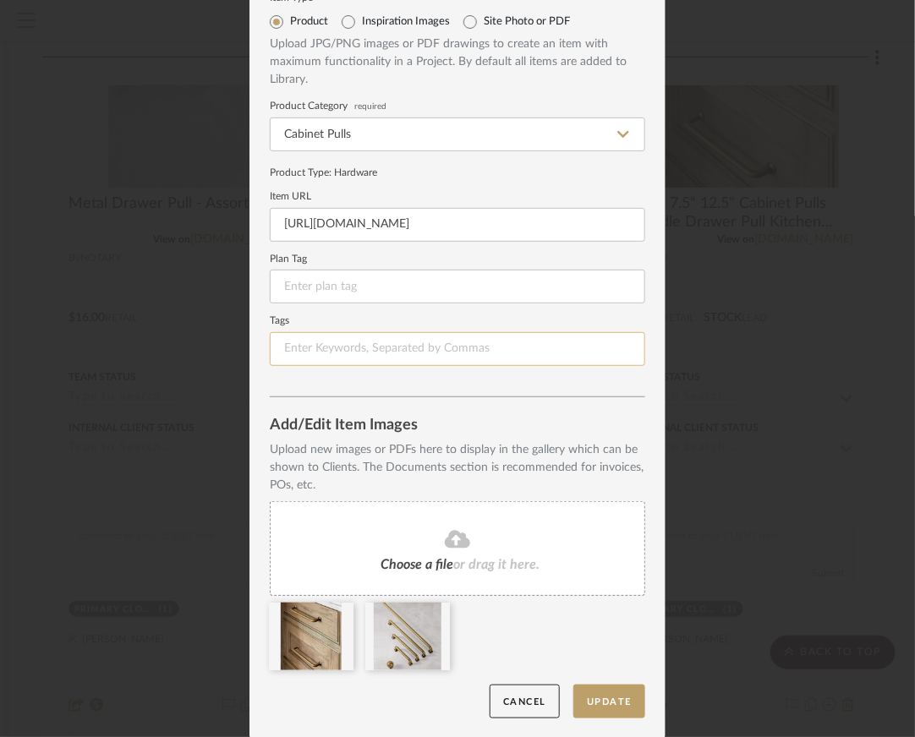
click at [386, 351] on input at bounding box center [457, 349] width 375 height 34
paste input "[URL][DOMAIN_NAME]"
click at [471, 364] on input "[URL][DOMAIN_NAME]" at bounding box center [457, 349] width 375 height 34
type input "[URL][DOMAIN_NAME]"
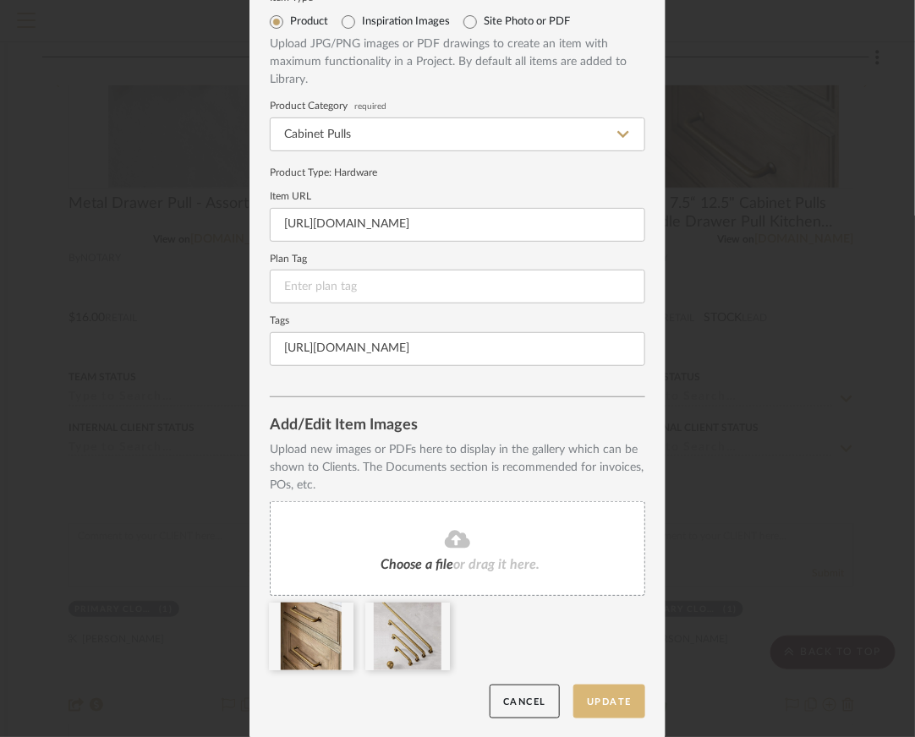
scroll to position [0, 0]
click at [626, 703] on button "Update" at bounding box center [609, 702] width 72 height 35
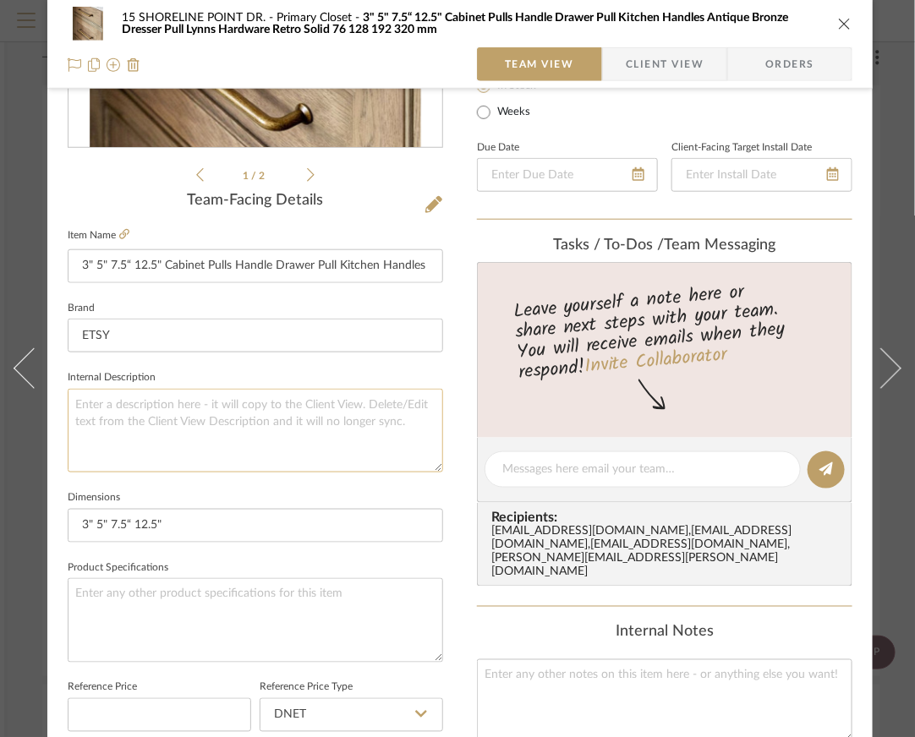
scroll to position [375, 0]
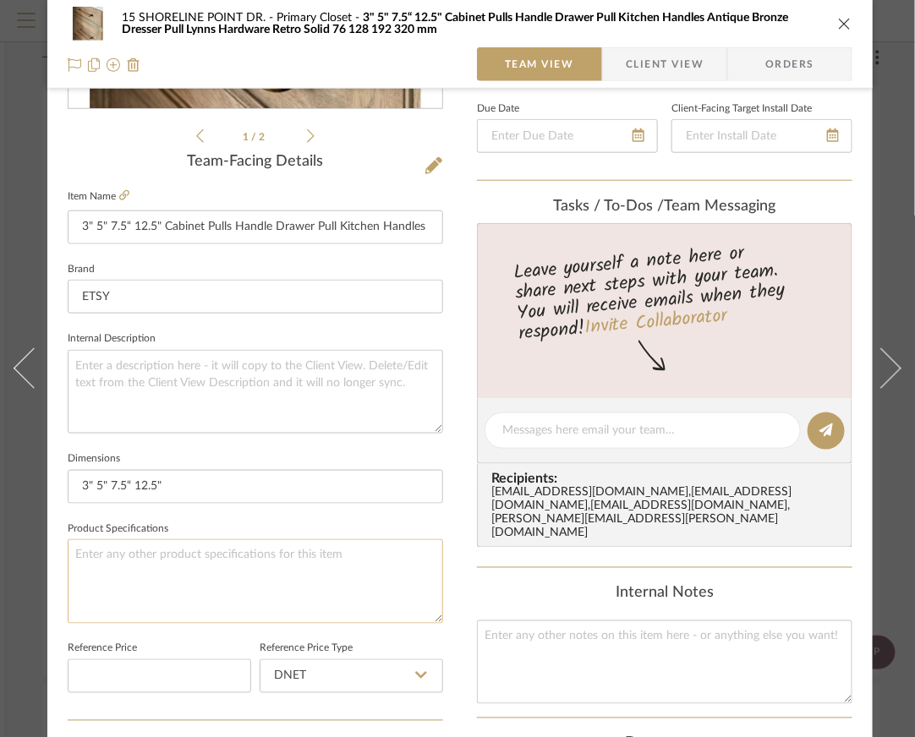
click at [177, 587] on textarea at bounding box center [255, 581] width 375 height 84
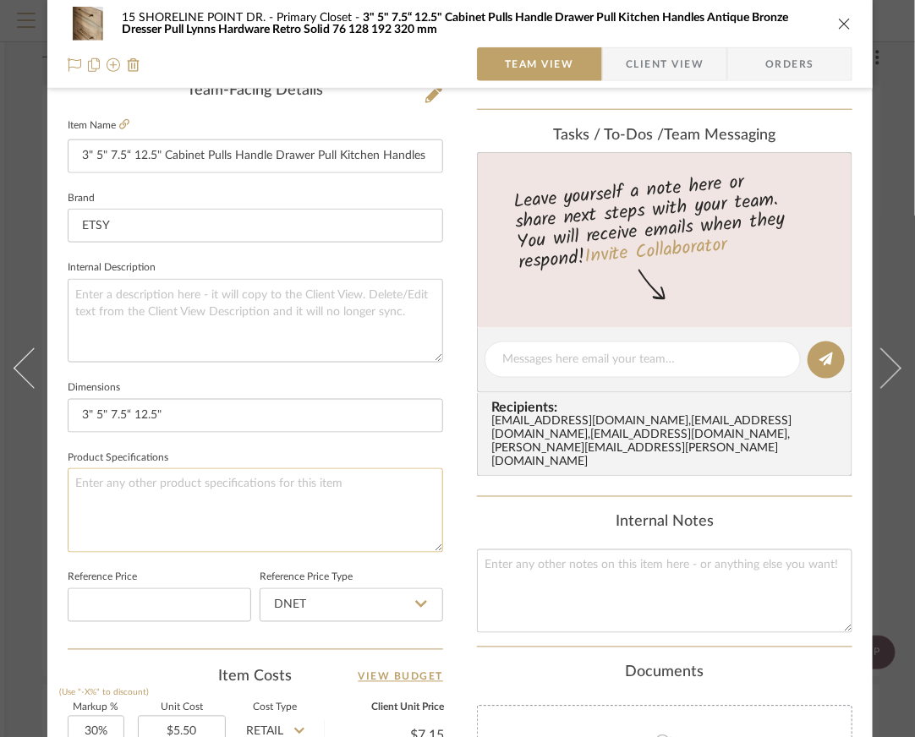
scroll to position [453, 0]
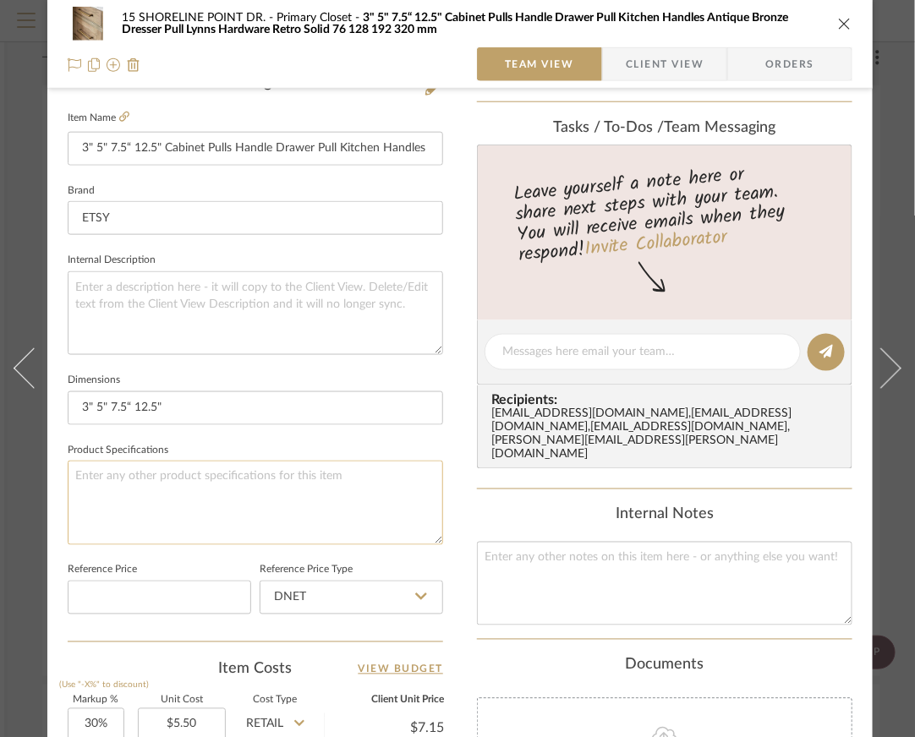
paste textarea "[URL][DOMAIN_NAME]"
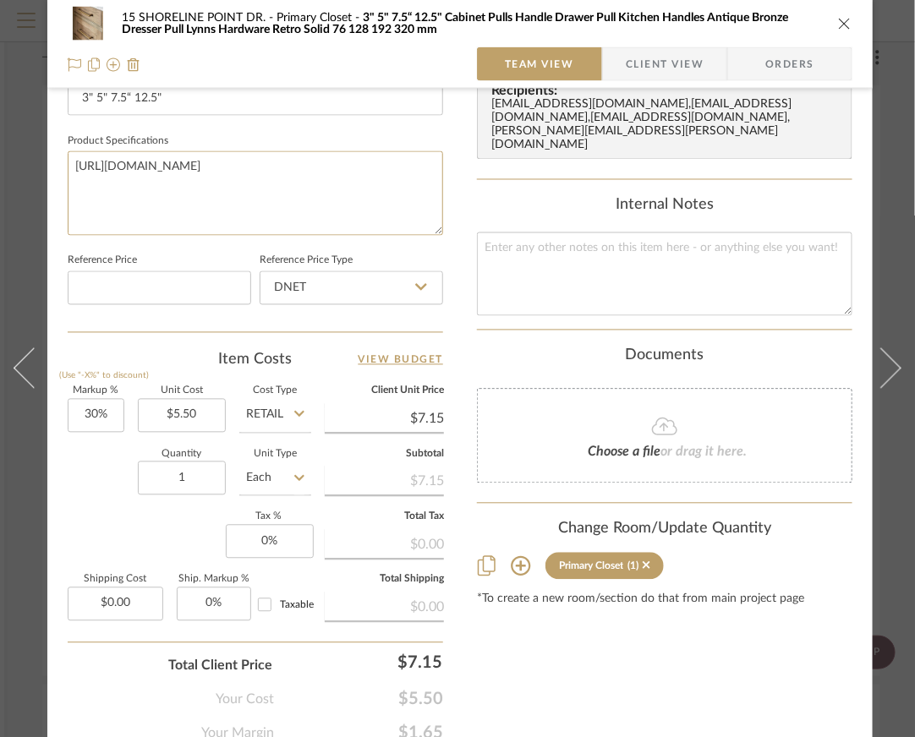
scroll to position [850, 0]
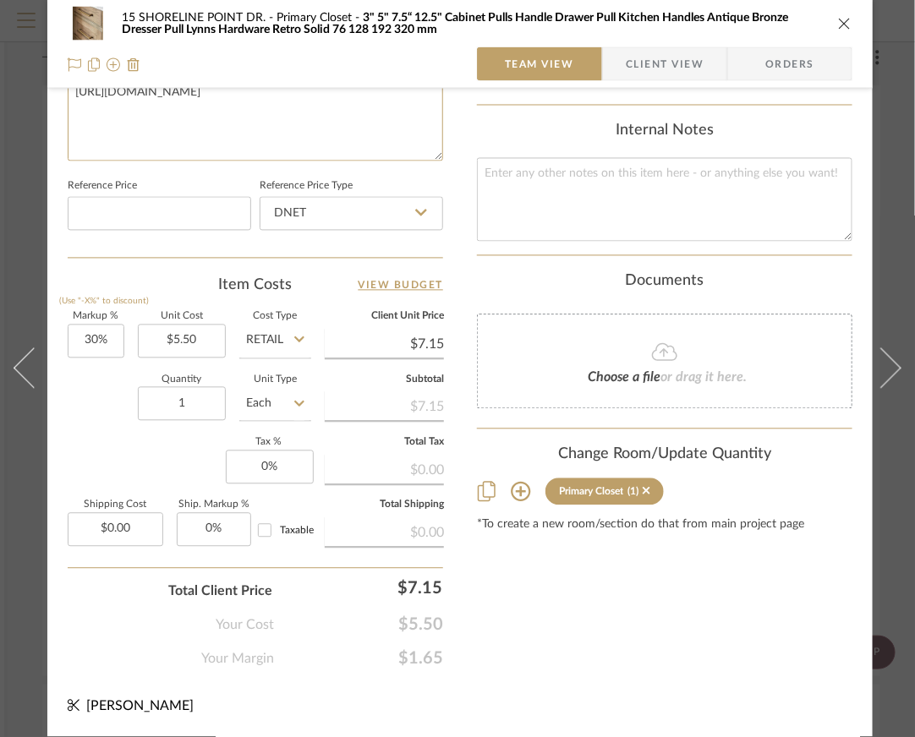
type textarea "[URL][DOMAIN_NAME]"
click at [841, 20] on icon "close" at bounding box center [845, 24] width 14 height 14
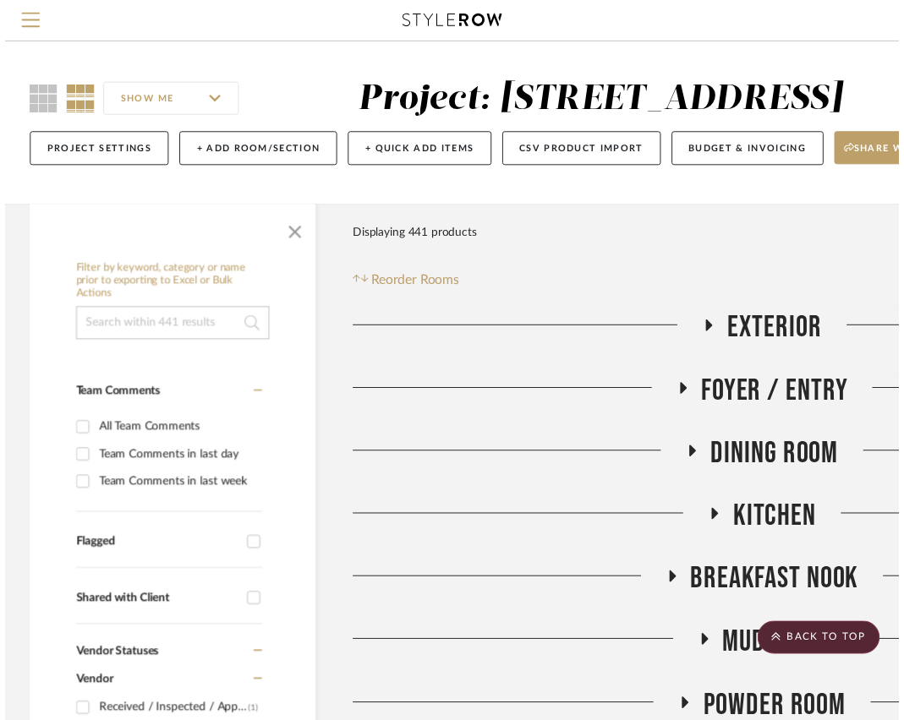
scroll to position [4219, 314]
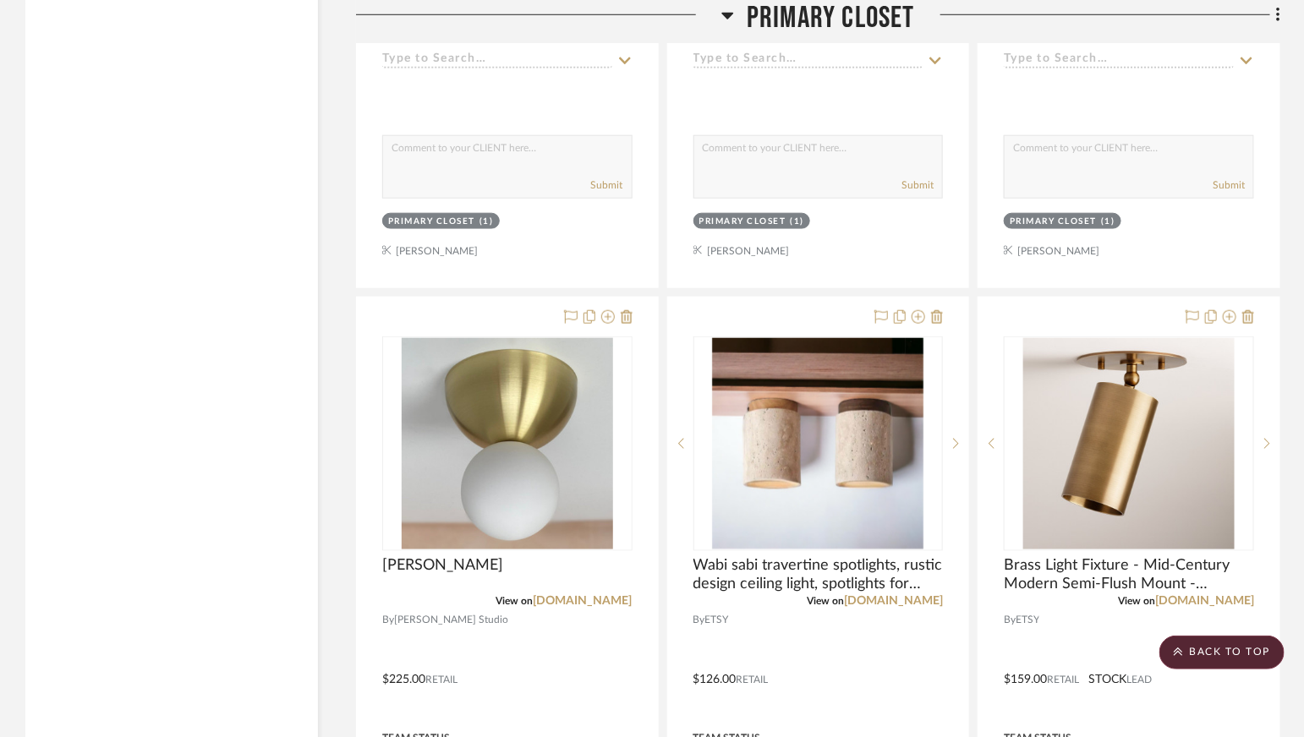
click at [824, 13] on span "Primary Closet" at bounding box center [831, 18] width 168 height 36
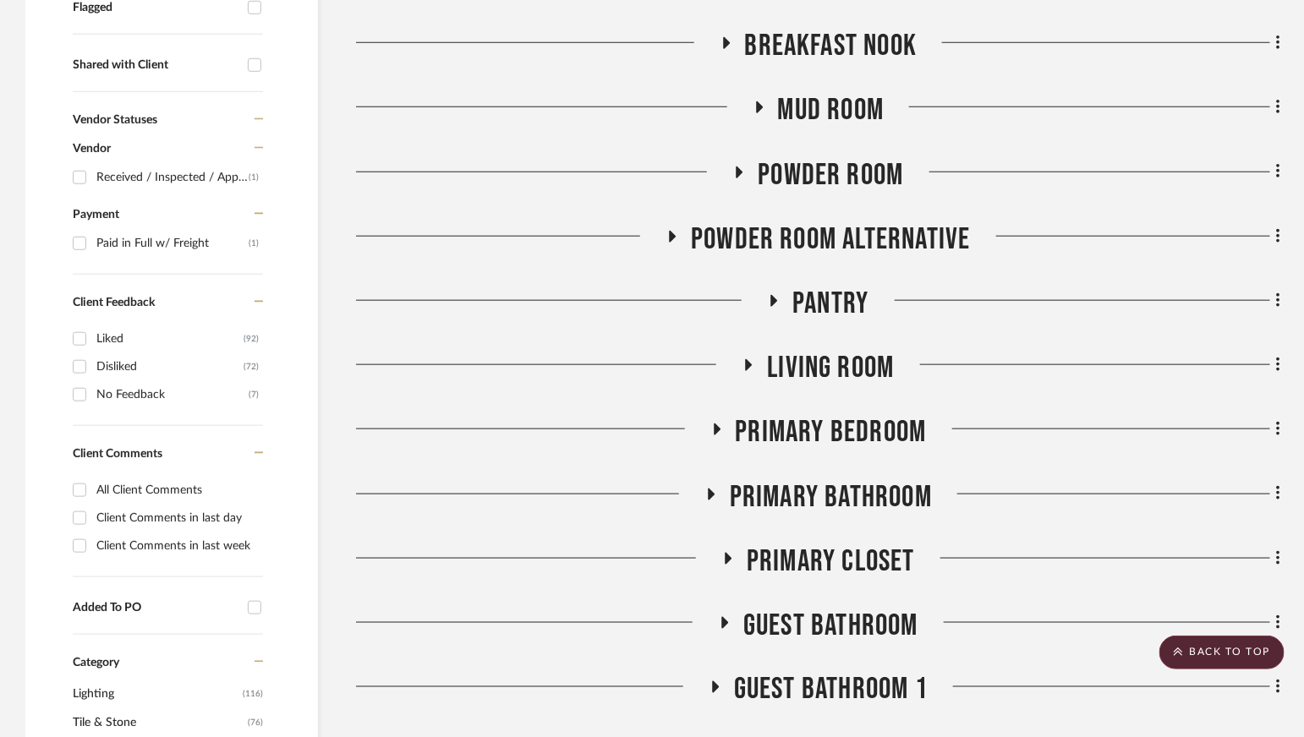
scroll to position [679, 0]
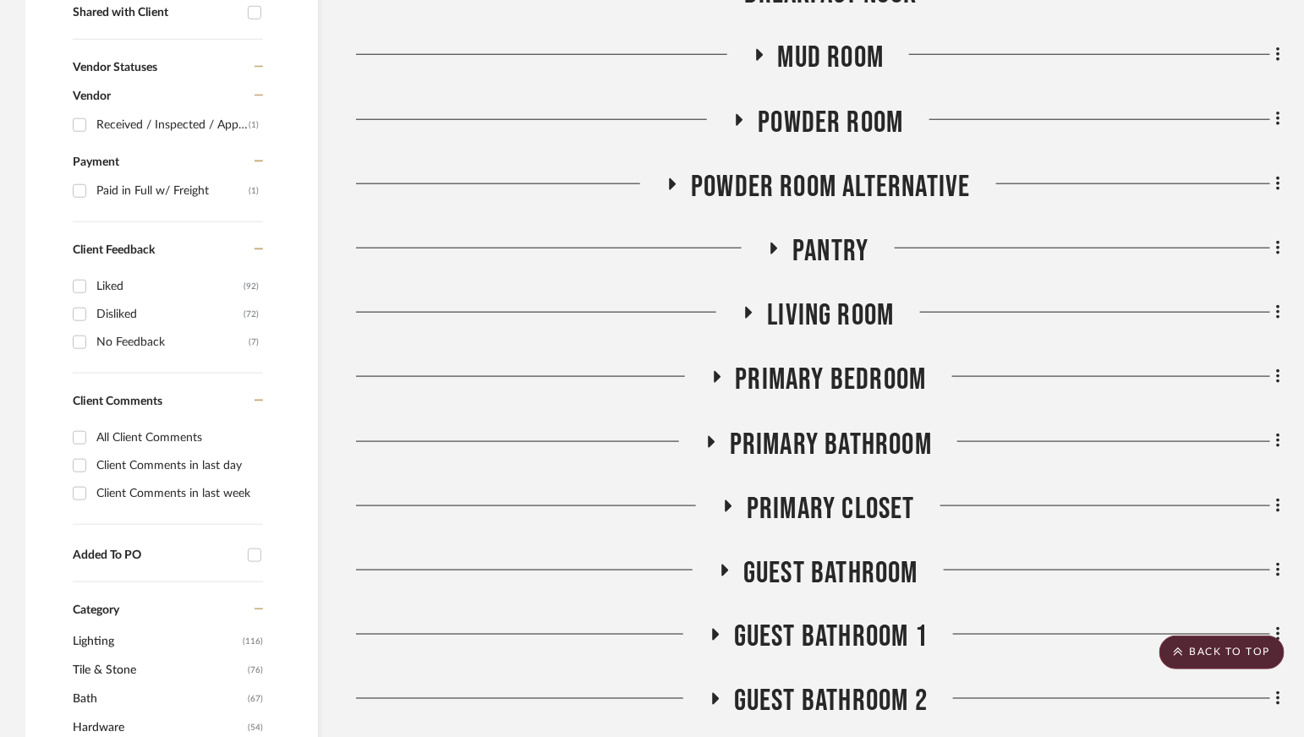
click at [814, 315] on span "Living Room" at bounding box center [830, 316] width 127 height 36
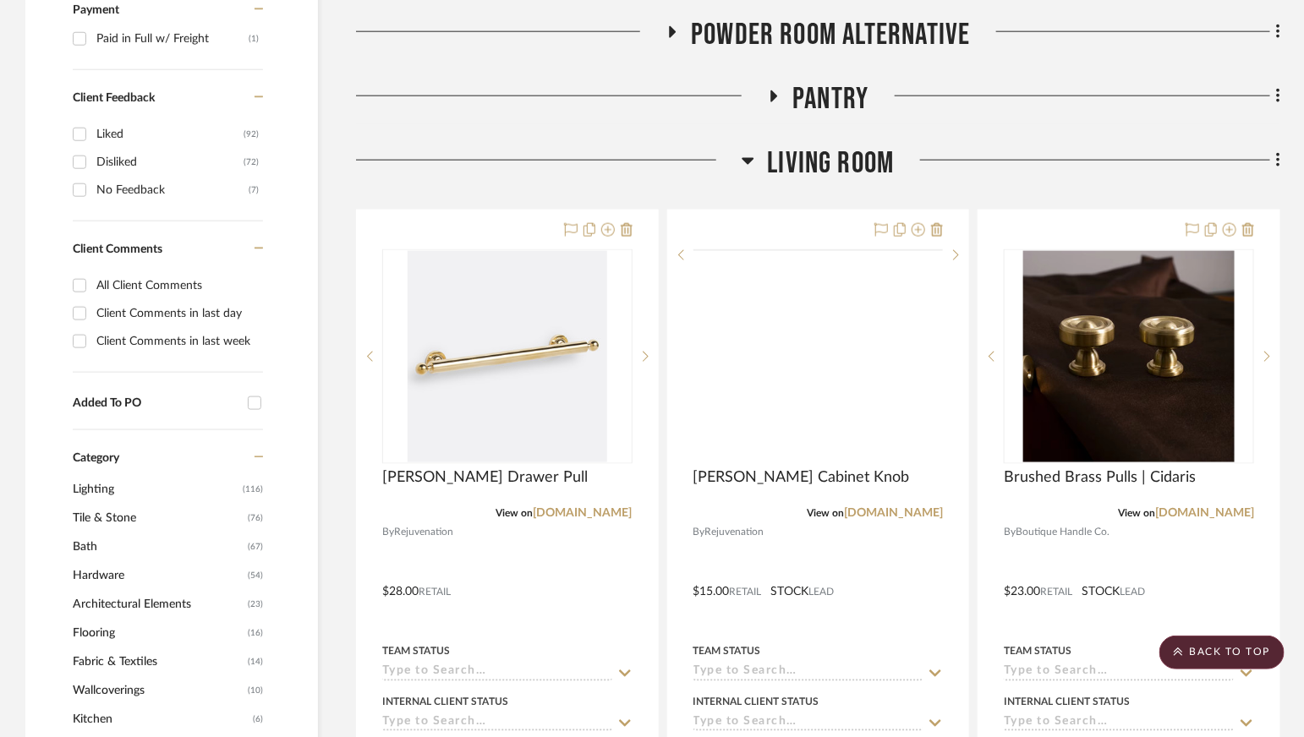
scroll to position [832, 0]
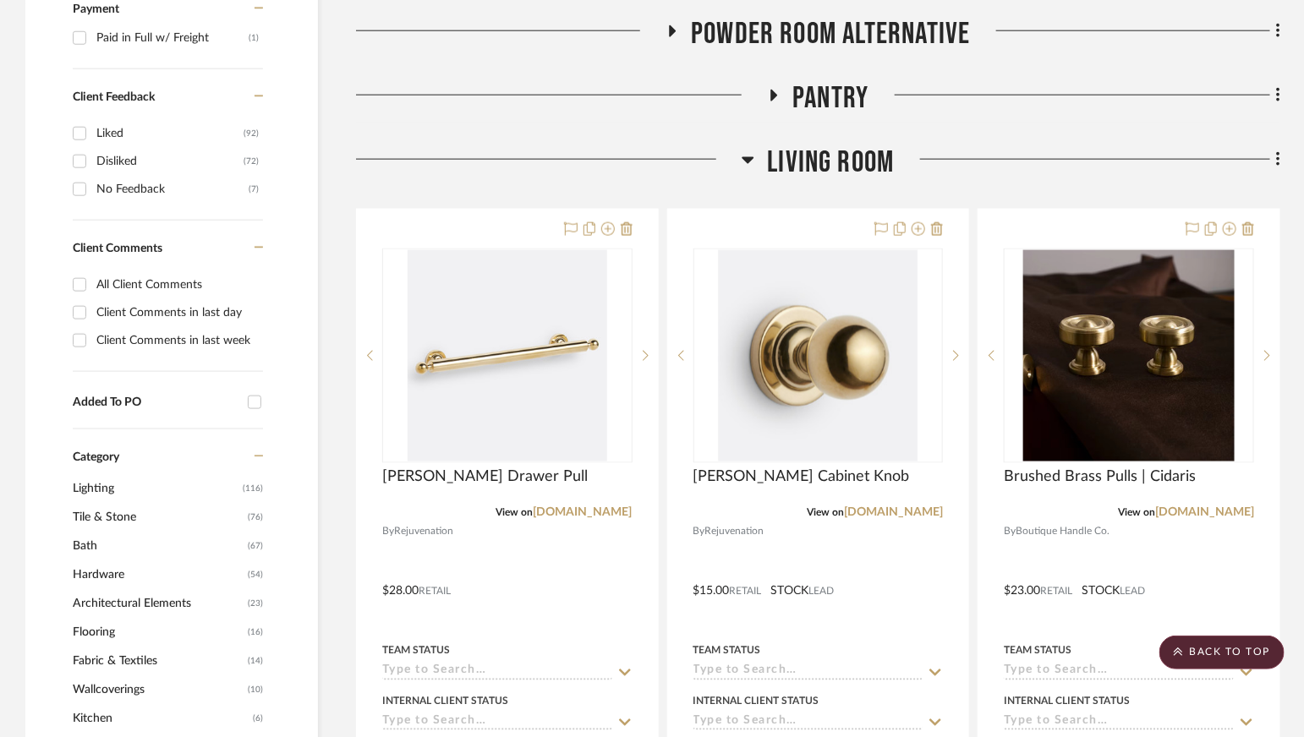
click at [808, 164] on span "Living Room" at bounding box center [830, 163] width 127 height 36
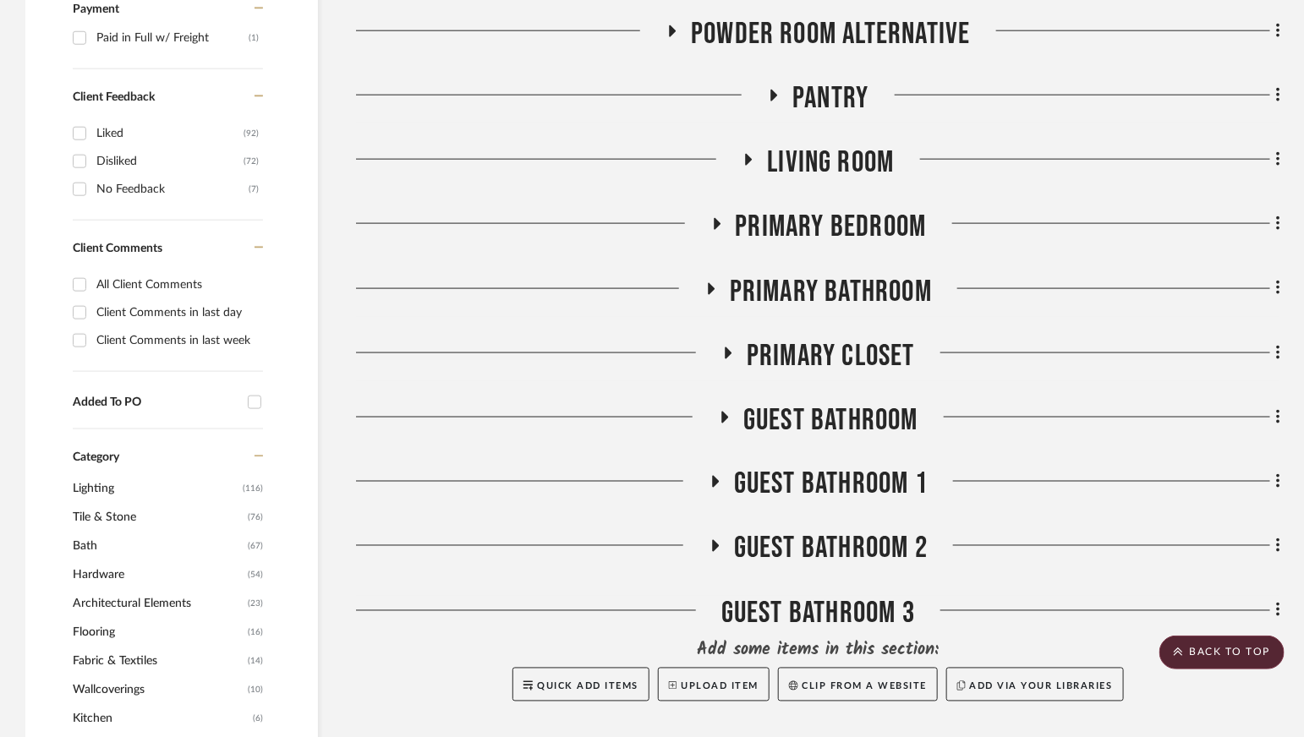
scroll to position [851, 0]
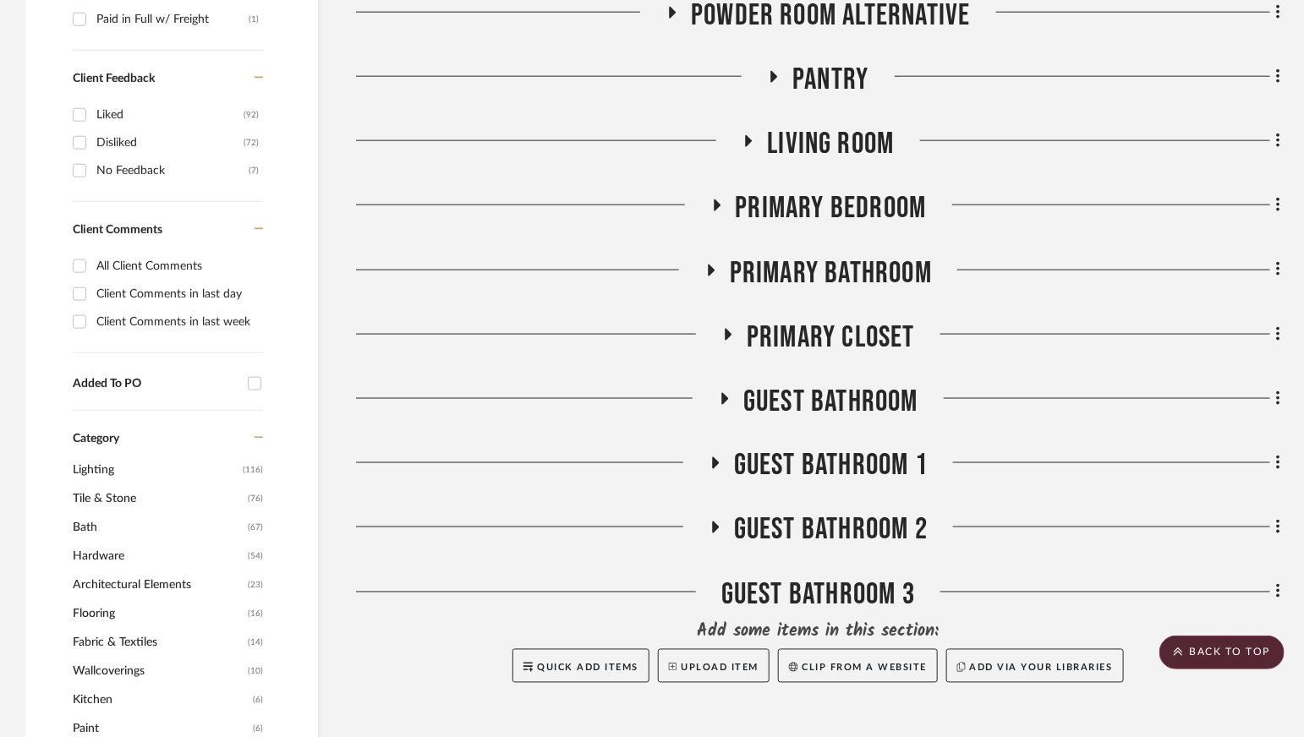
click at [835, 210] on span "Primary Bedroom" at bounding box center [831, 208] width 191 height 36
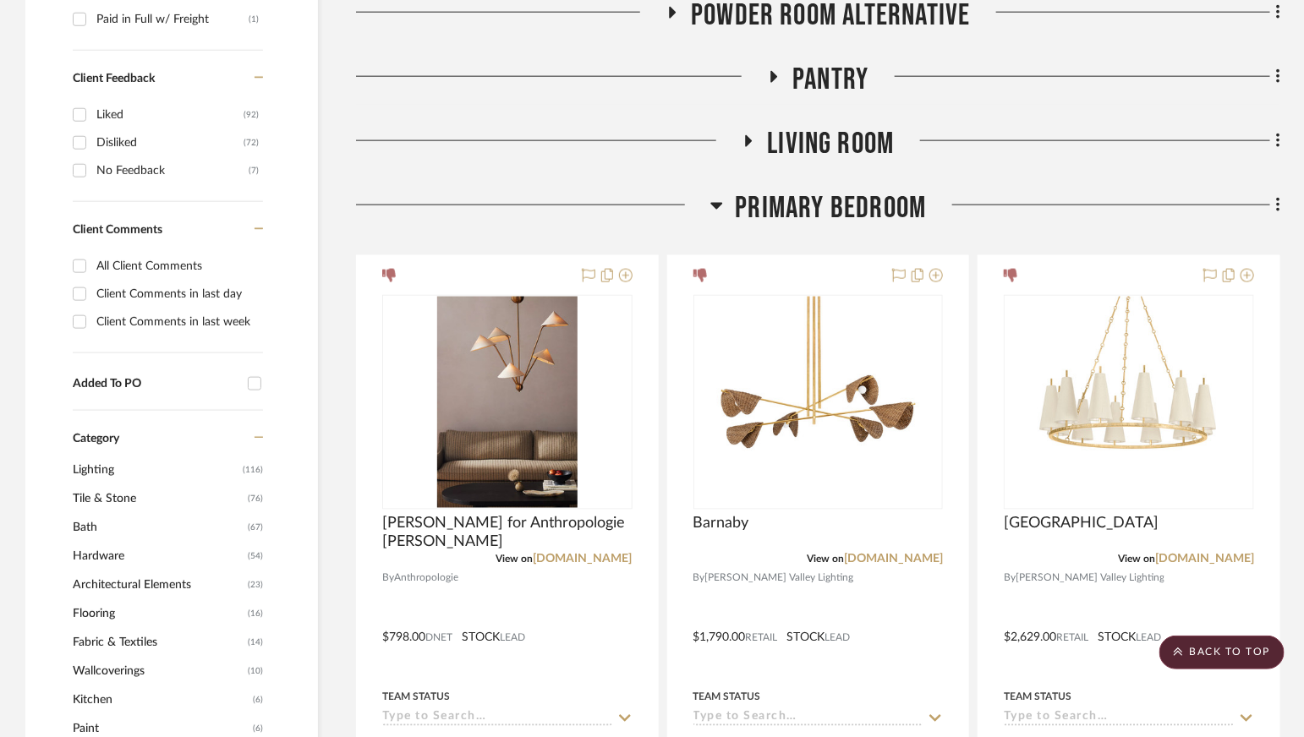
click at [835, 210] on span "Primary Bedroom" at bounding box center [831, 208] width 191 height 36
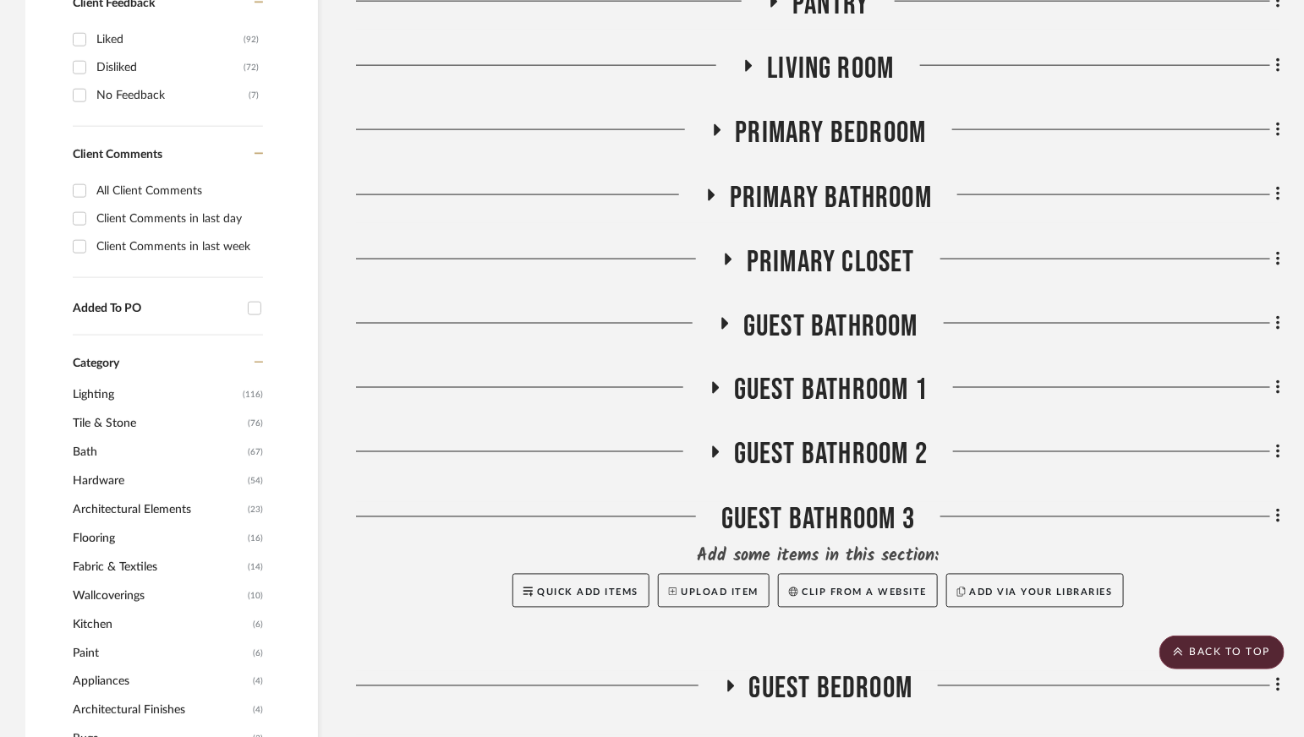
scroll to position [941, 0]
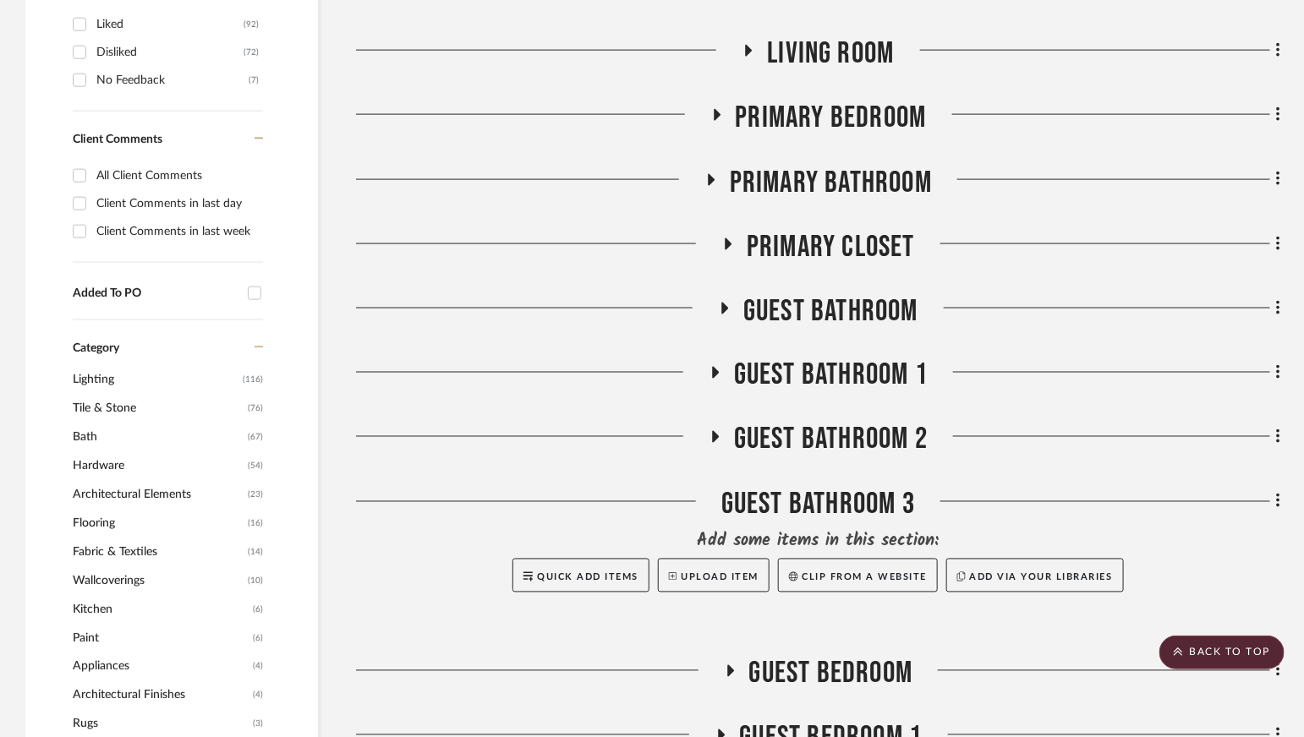
click at [835, 265] on div "Primary Closet" at bounding box center [818, 250] width 924 height 43
click at [835, 260] on span "Primary Closet" at bounding box center [831, 247] width 168 height 36
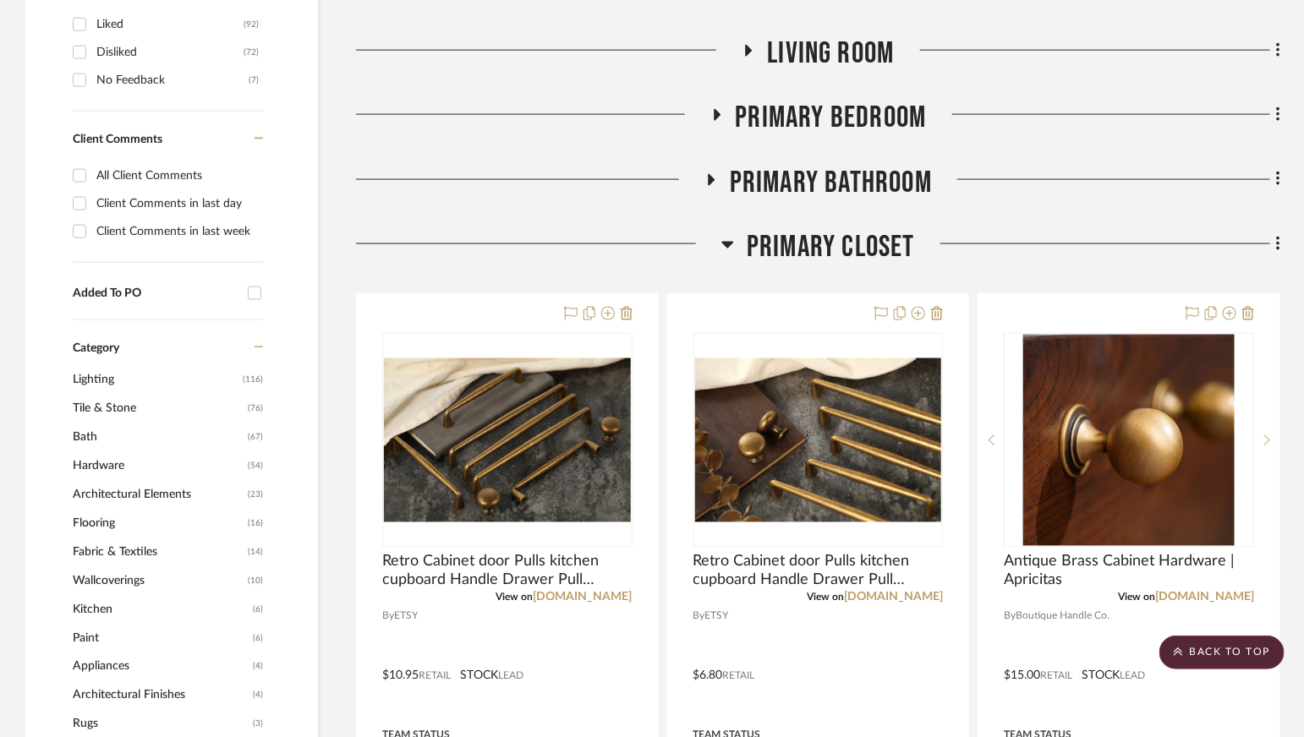
click at [835, 260] on span "Primary Closet" at bounding box center [831, 247] width 168 height 36
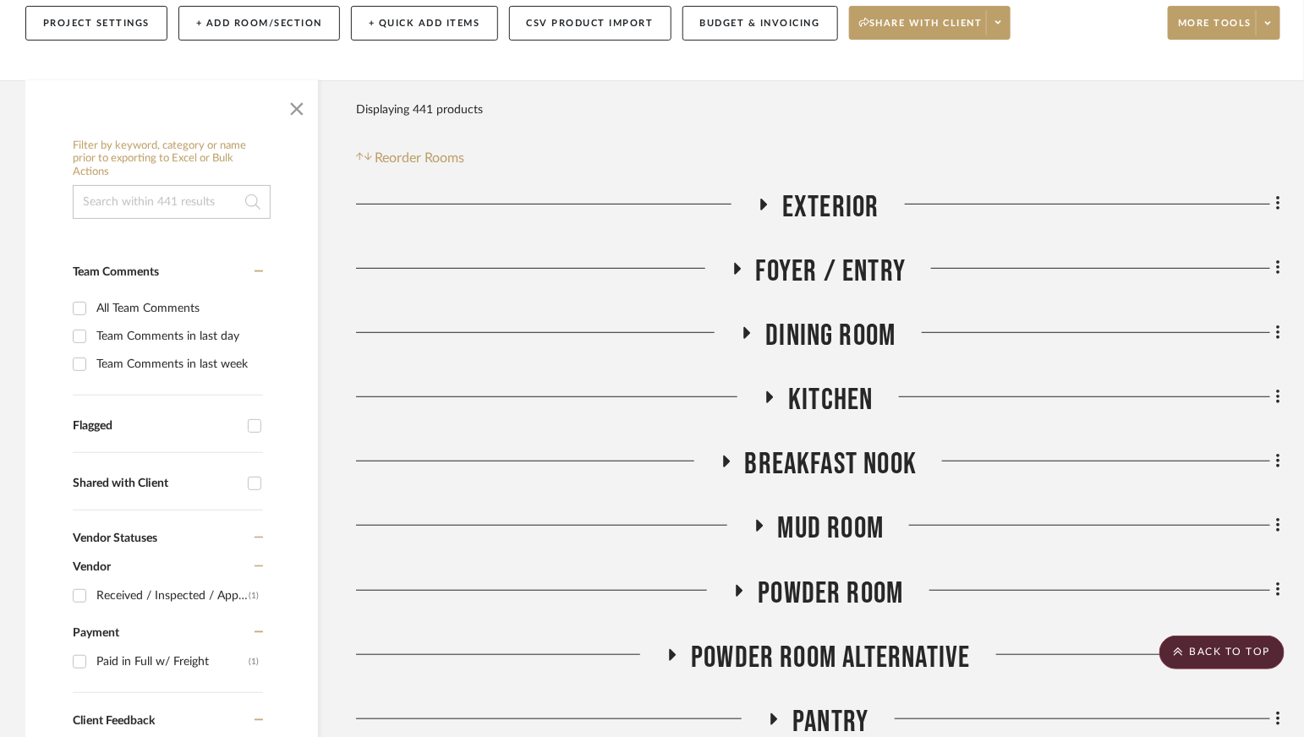
scroll to position [0, 0]
